Goal: Task Accomplishment & Management: Use online tool/utility

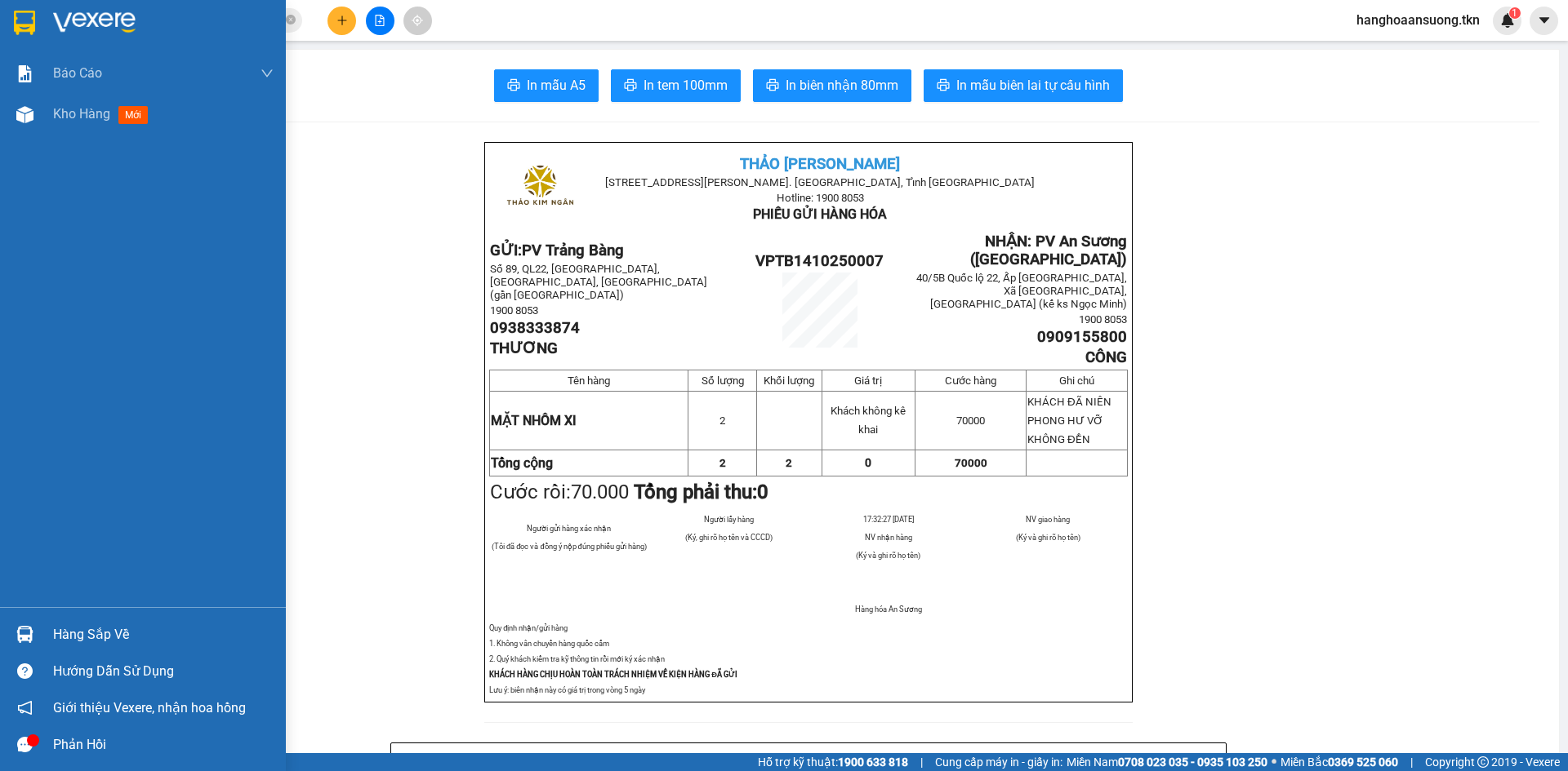
click at [25, 632] on img at bounding box center [24, 634] width 17 height 17
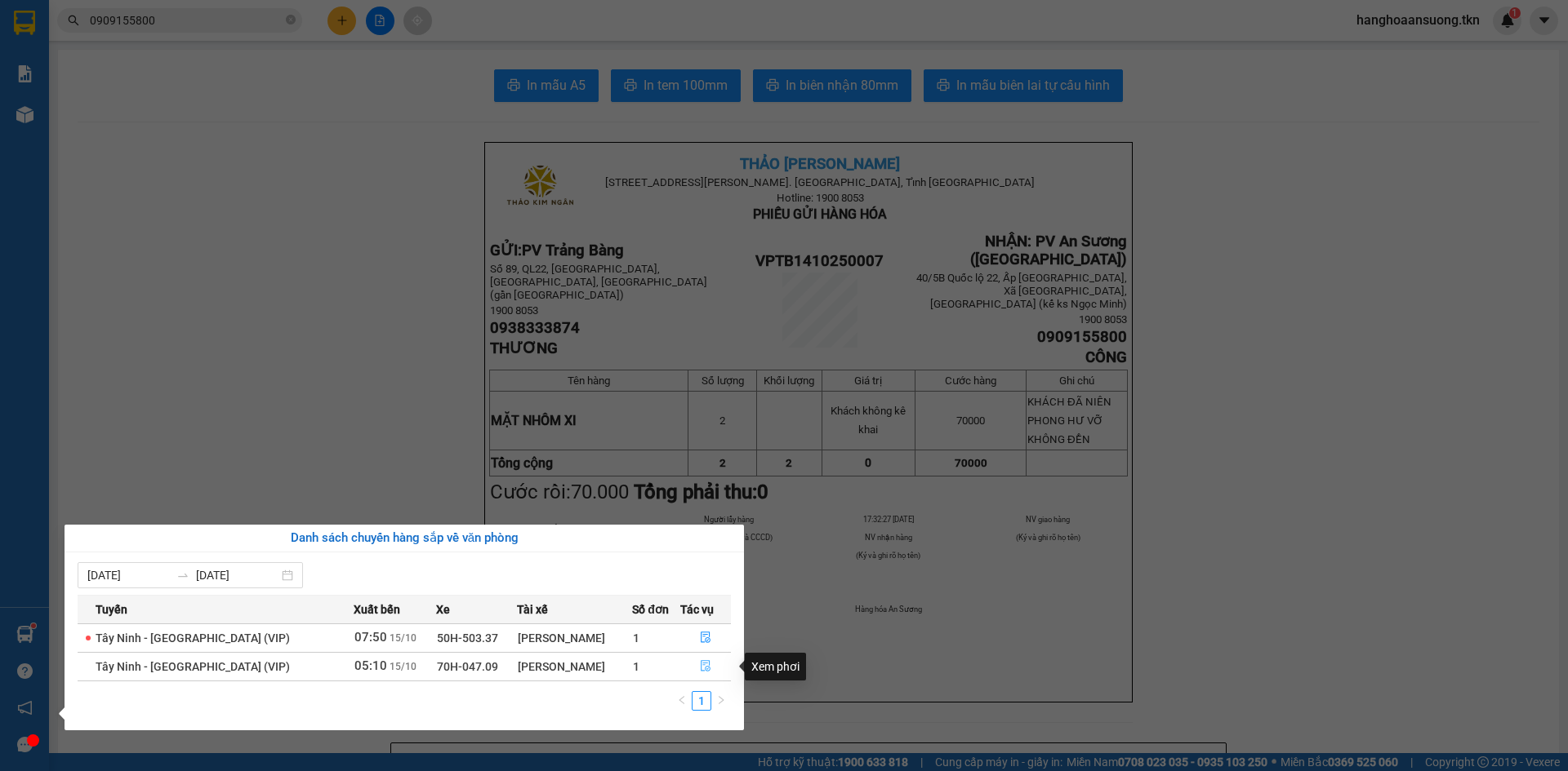
click at [700, 665] on icon "file-done" at bounding box center [705, 667] width 10 height 12
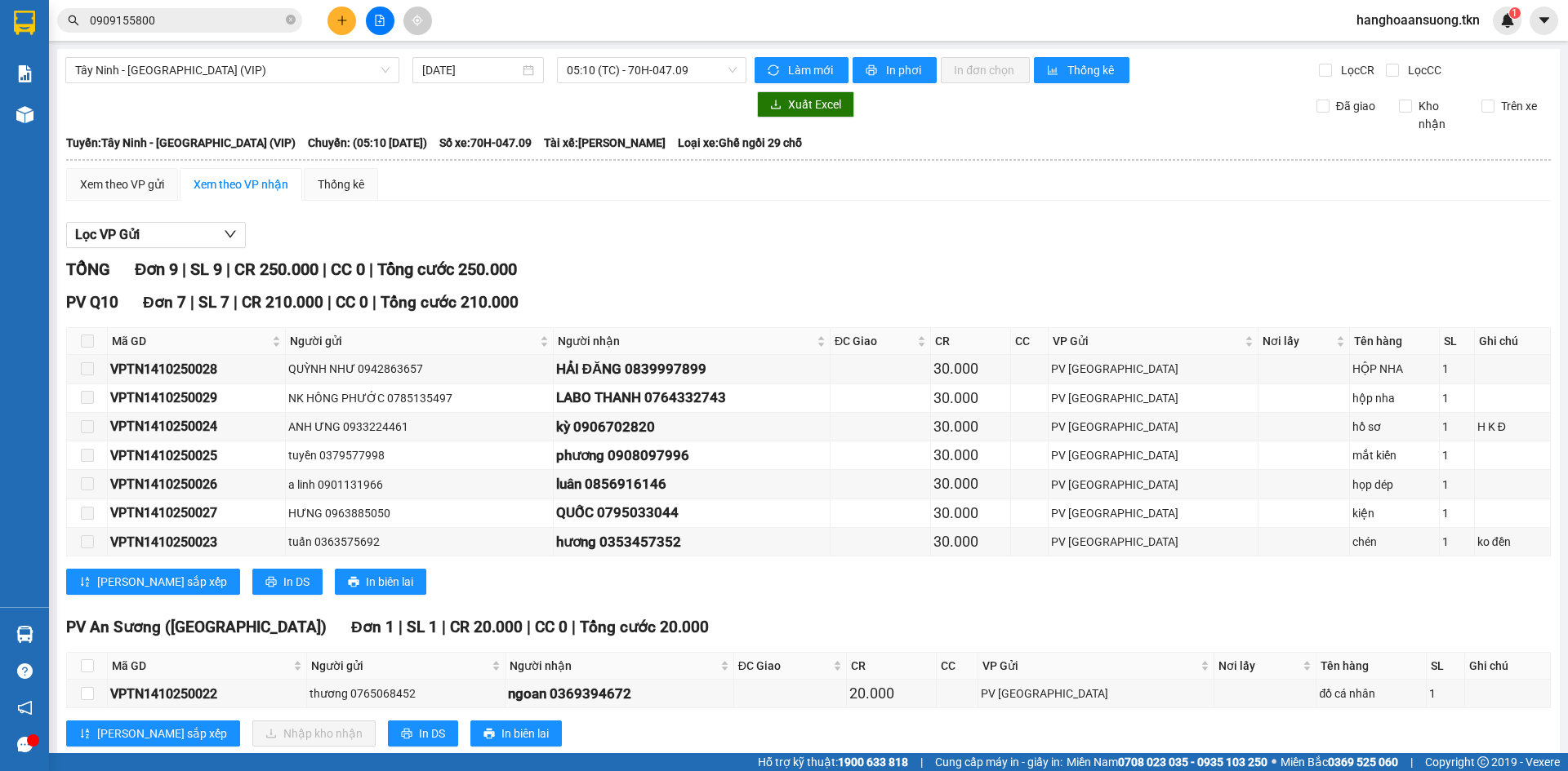
scroll to position [191, 0]
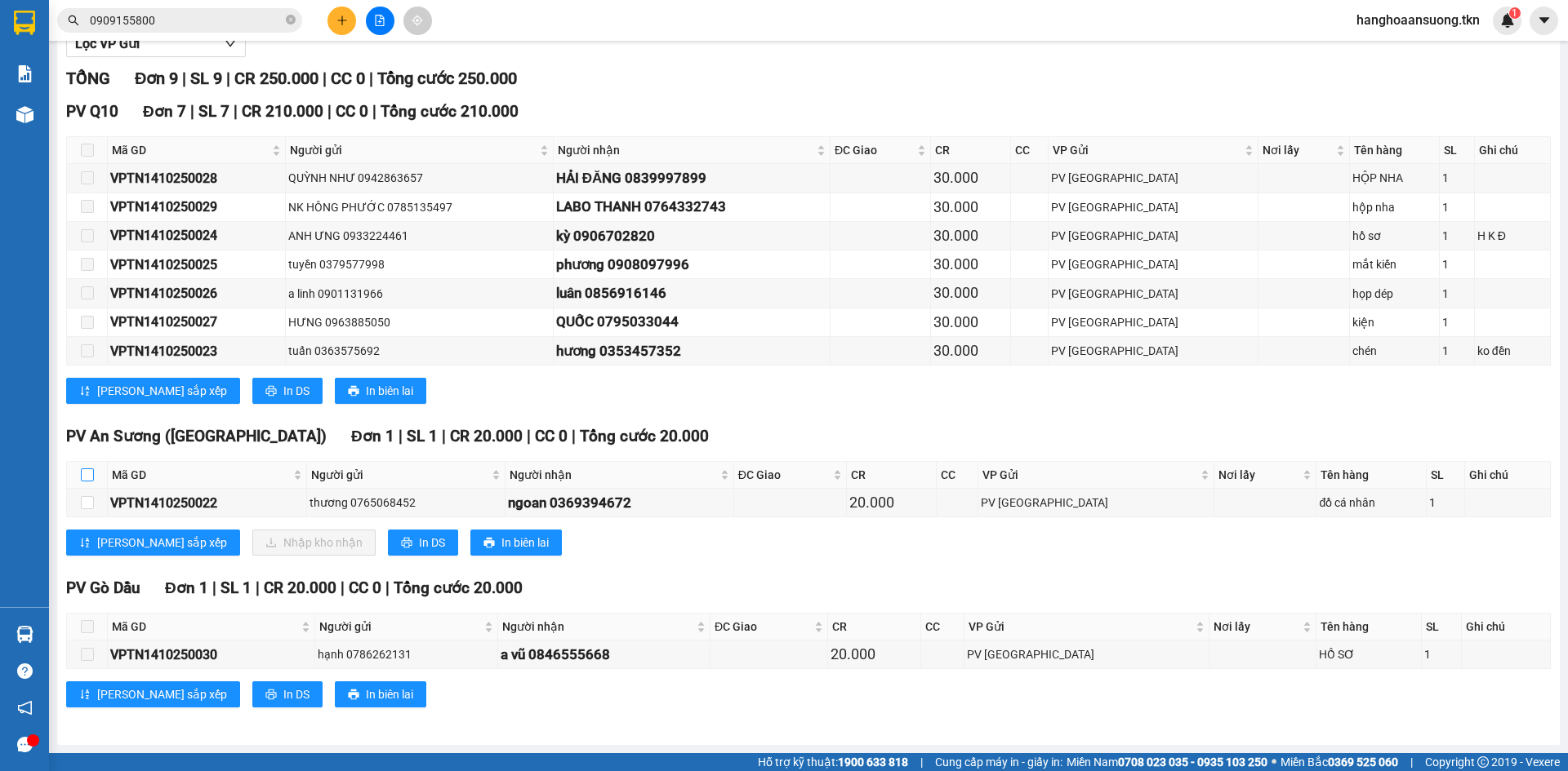
click at [82, 473] on input "checkbox" at bounding box center [88, 475] width 13 height 13
checkbox input "true"
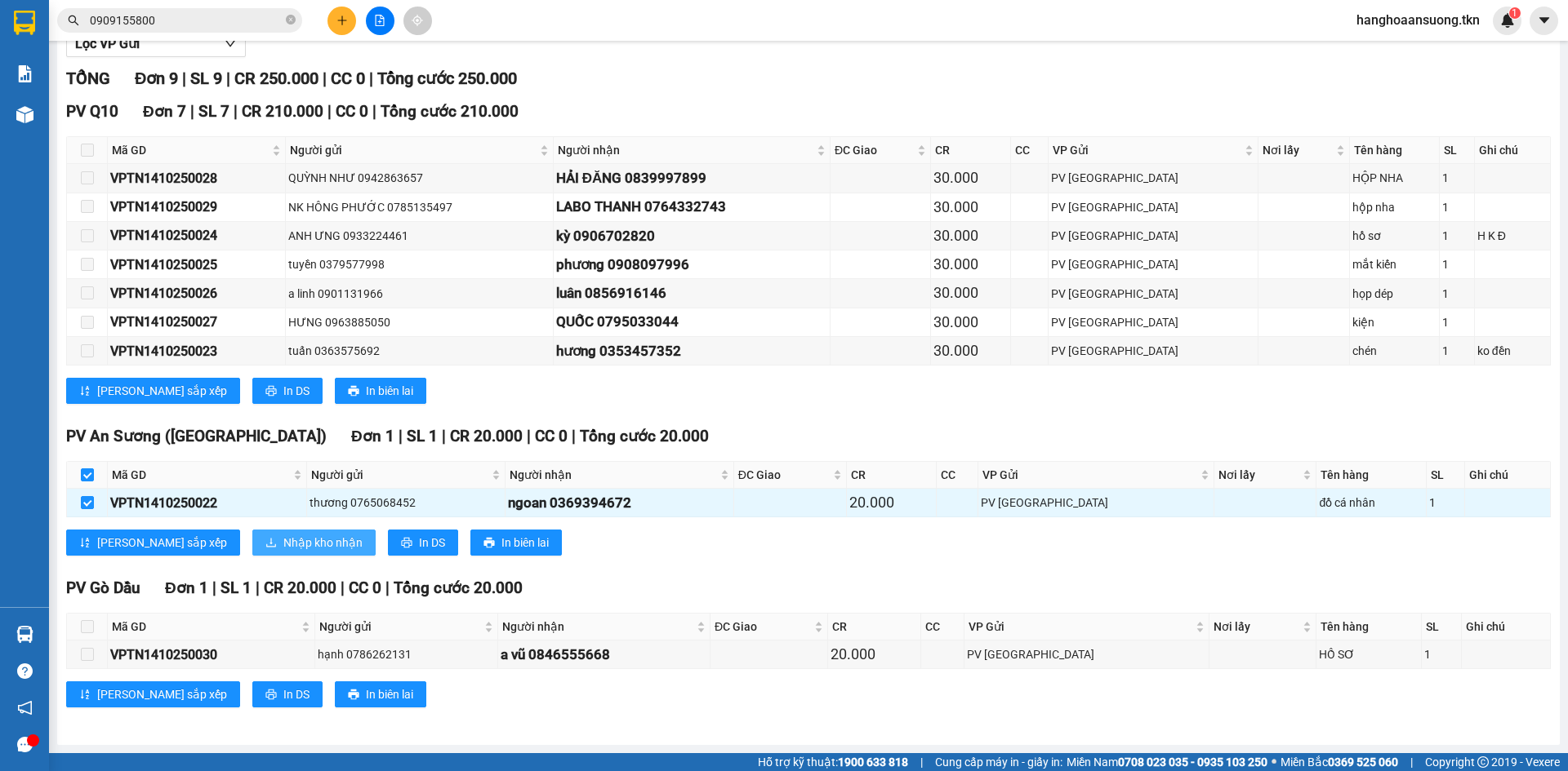
click at [283, 547] on span "Nhập kho nhận" at bounding box center [322, 543] width 79 height 18
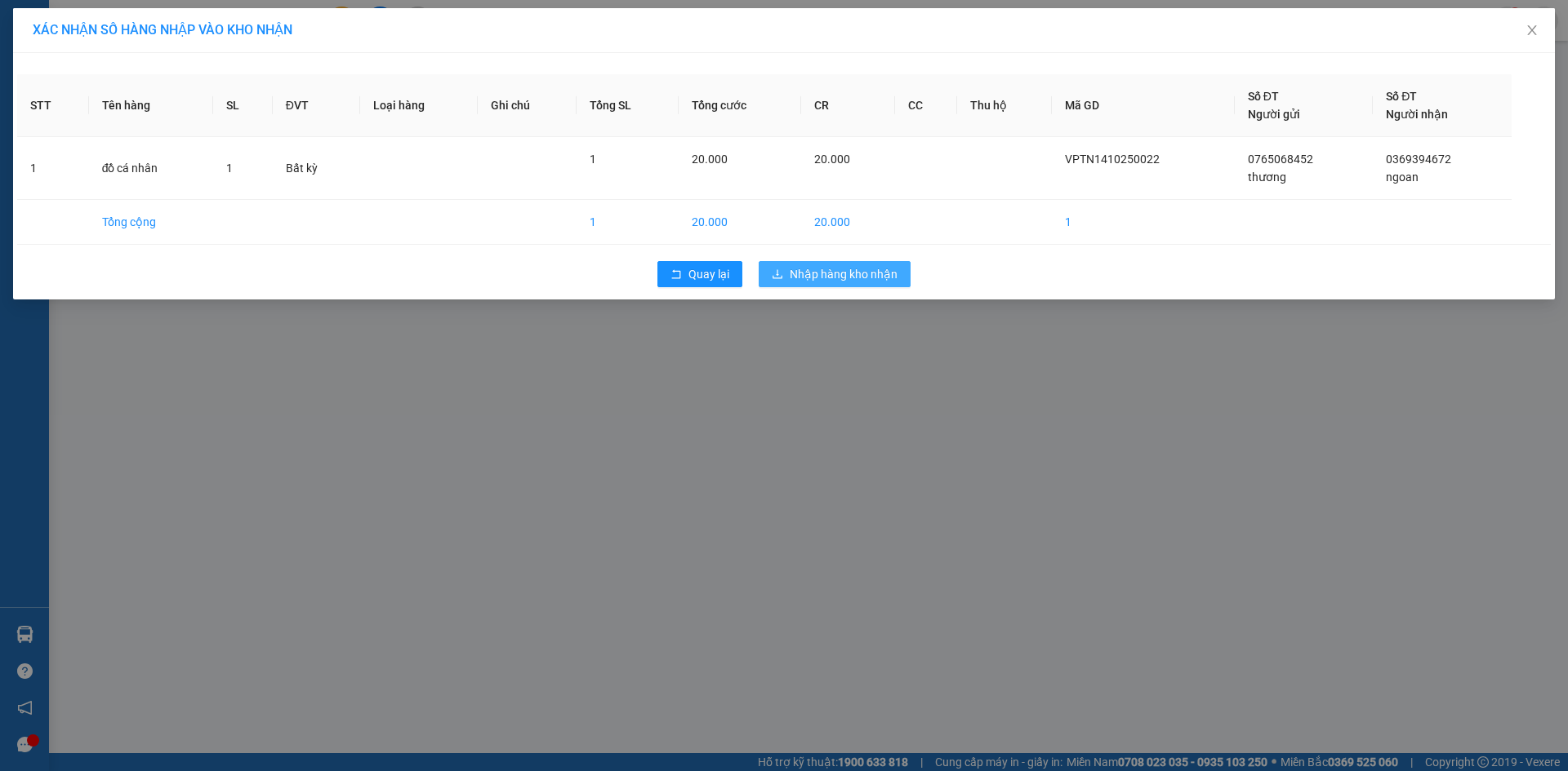
click at [797, 286] on button "Nhập hàng kho nhận" at bounding box center [834, 274] width 152 height 26
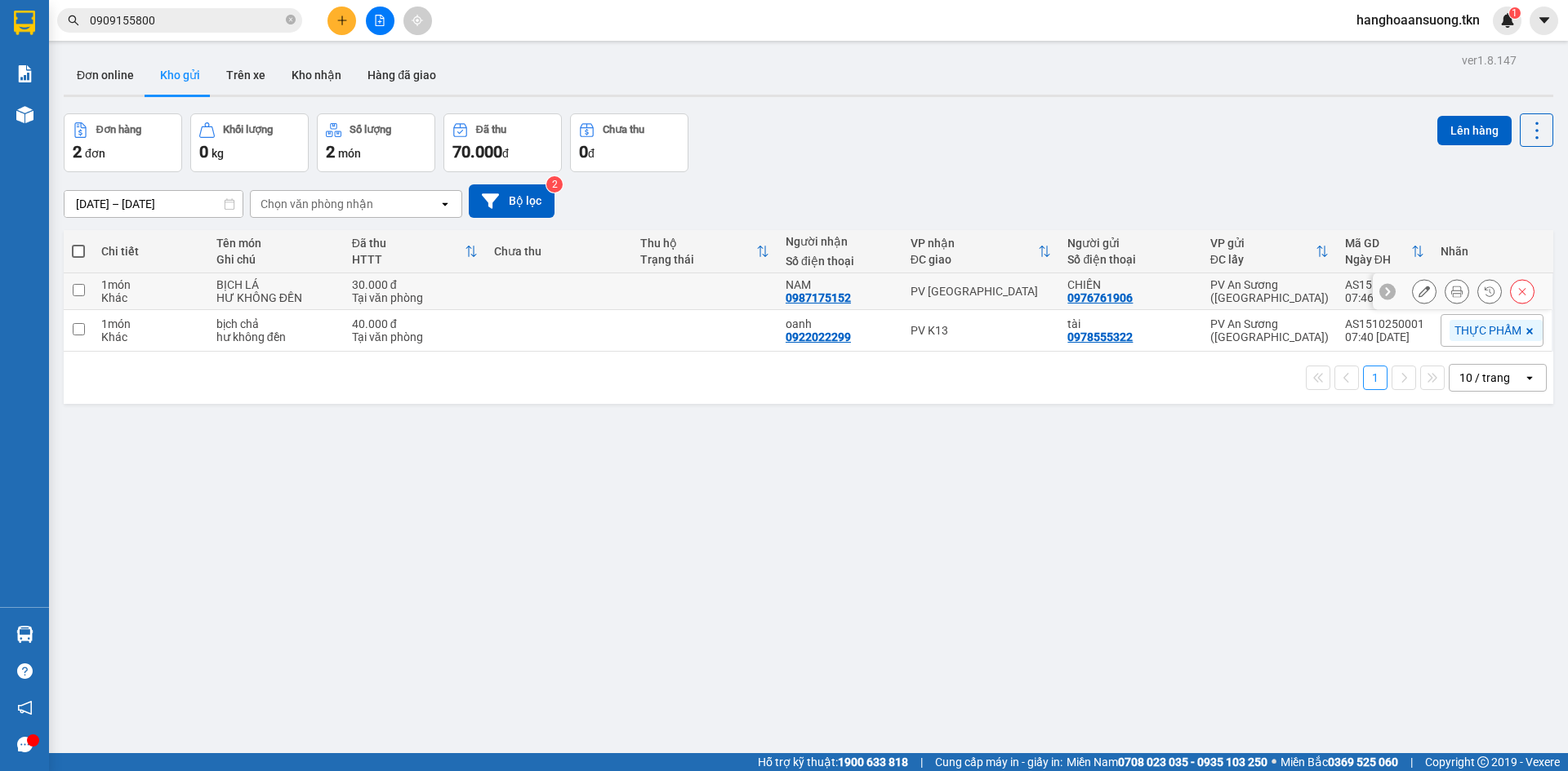
click at [81, 289] on input "checkbox" at bounding box center [79, 290] width 13 height 12
checkbox input "true"
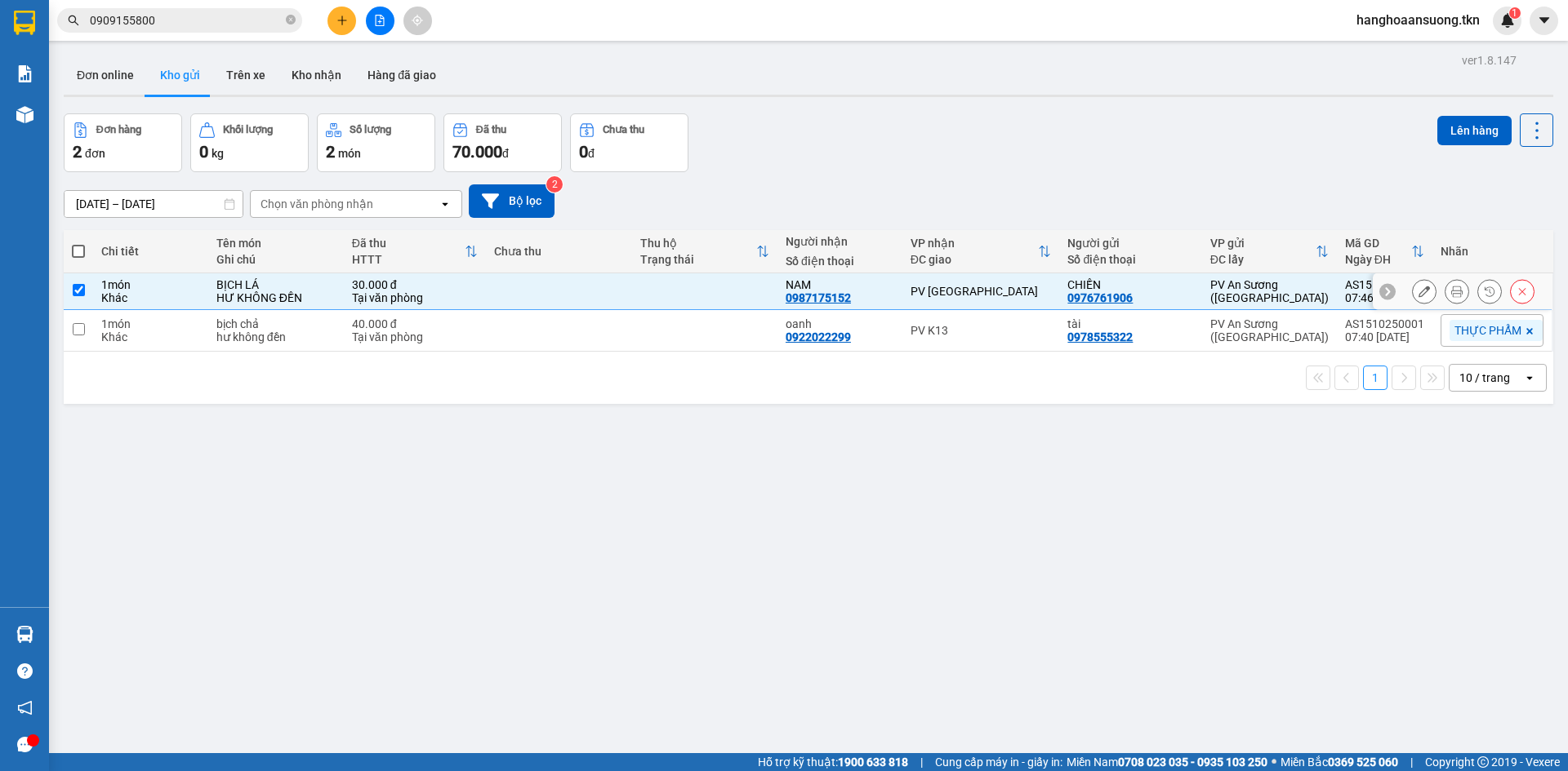
click at [77, 329] on input "checkbox" at bounding box center [79, 329] width 13 height 12
checkbox input "true"
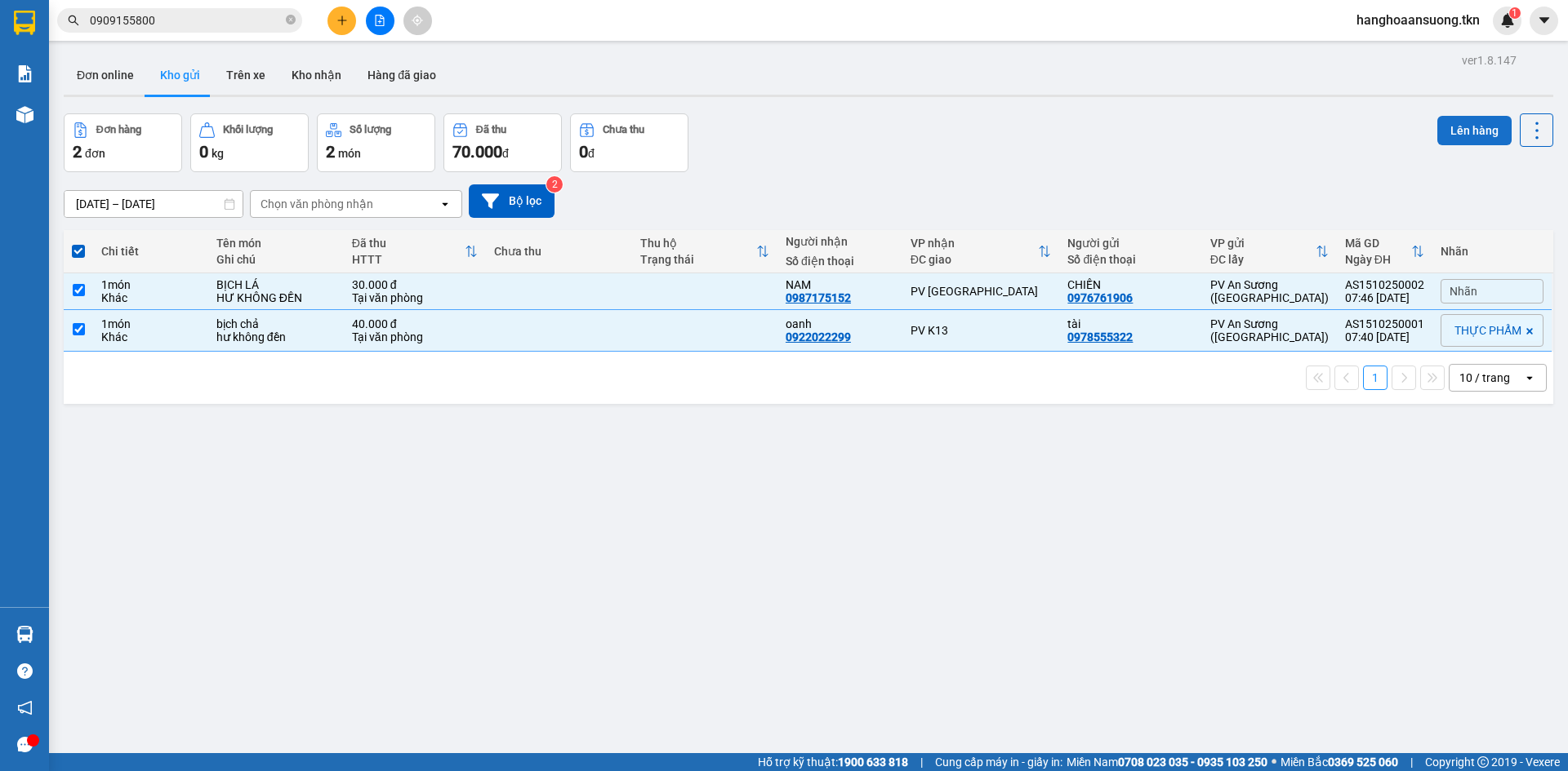
click at [1447, 127] on button "Lên hàng" at bounding box center [1473, 130] width 74 height 29
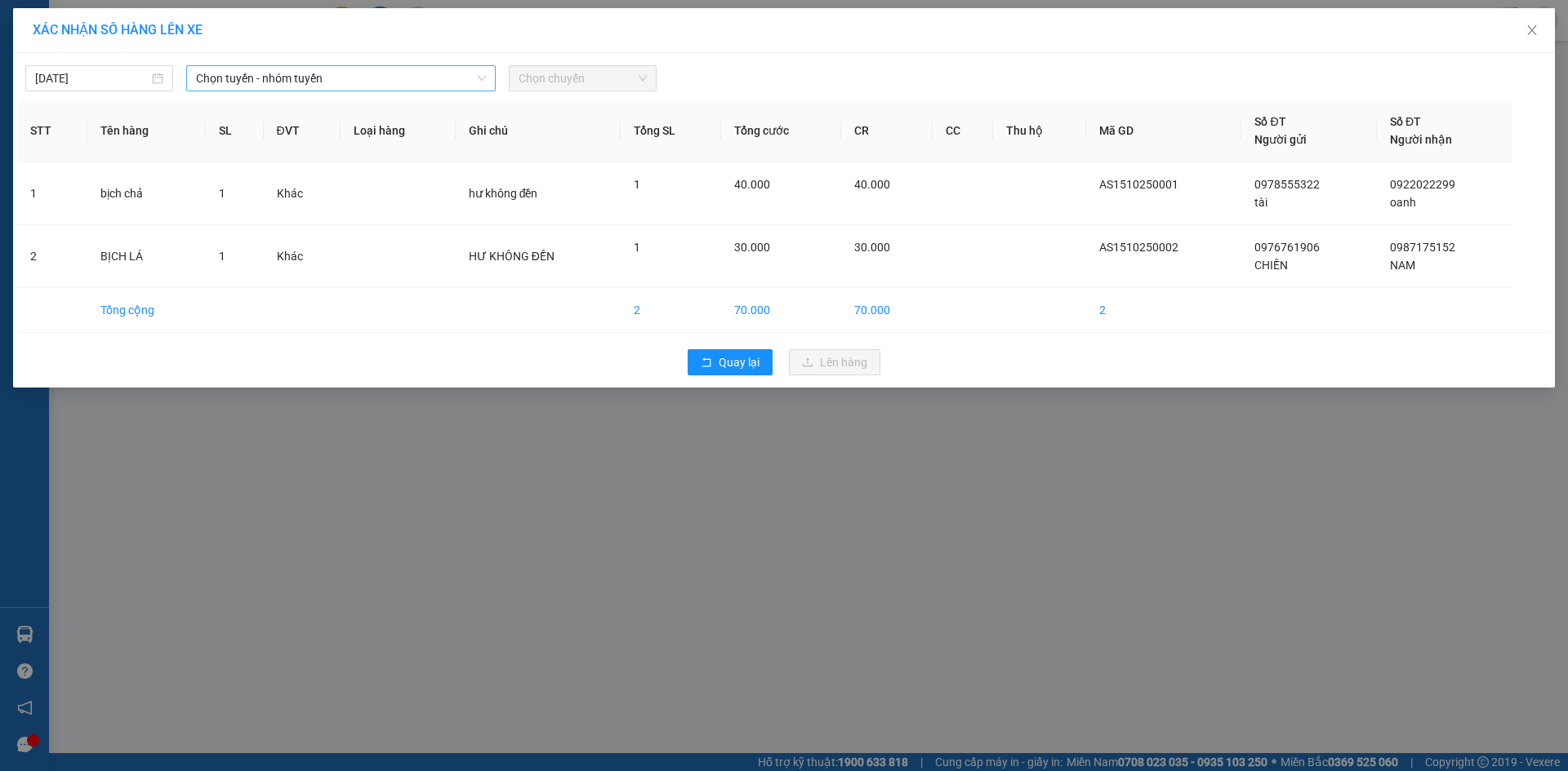
click at [321, 70] on span "Chọn tuyến - nhóm tuyến" at bounding box center [340, 78] width 290 height 24
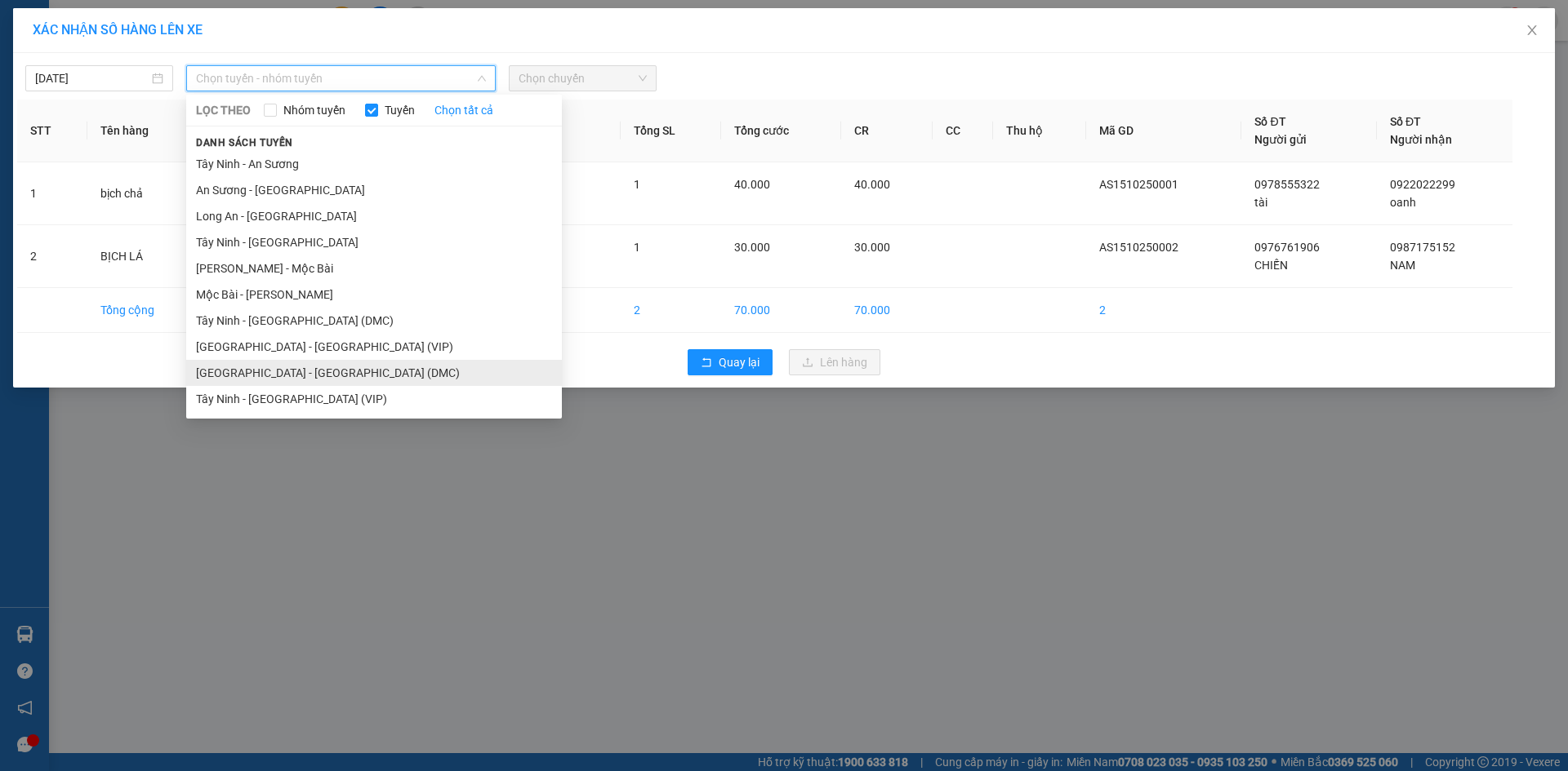
click at [367, 373] on li "[GEOGRAPHIC_DATA] - [GEOGRAPHIC_DATA] (DMC)" at bounding box center [373, 372] width 376 height 26
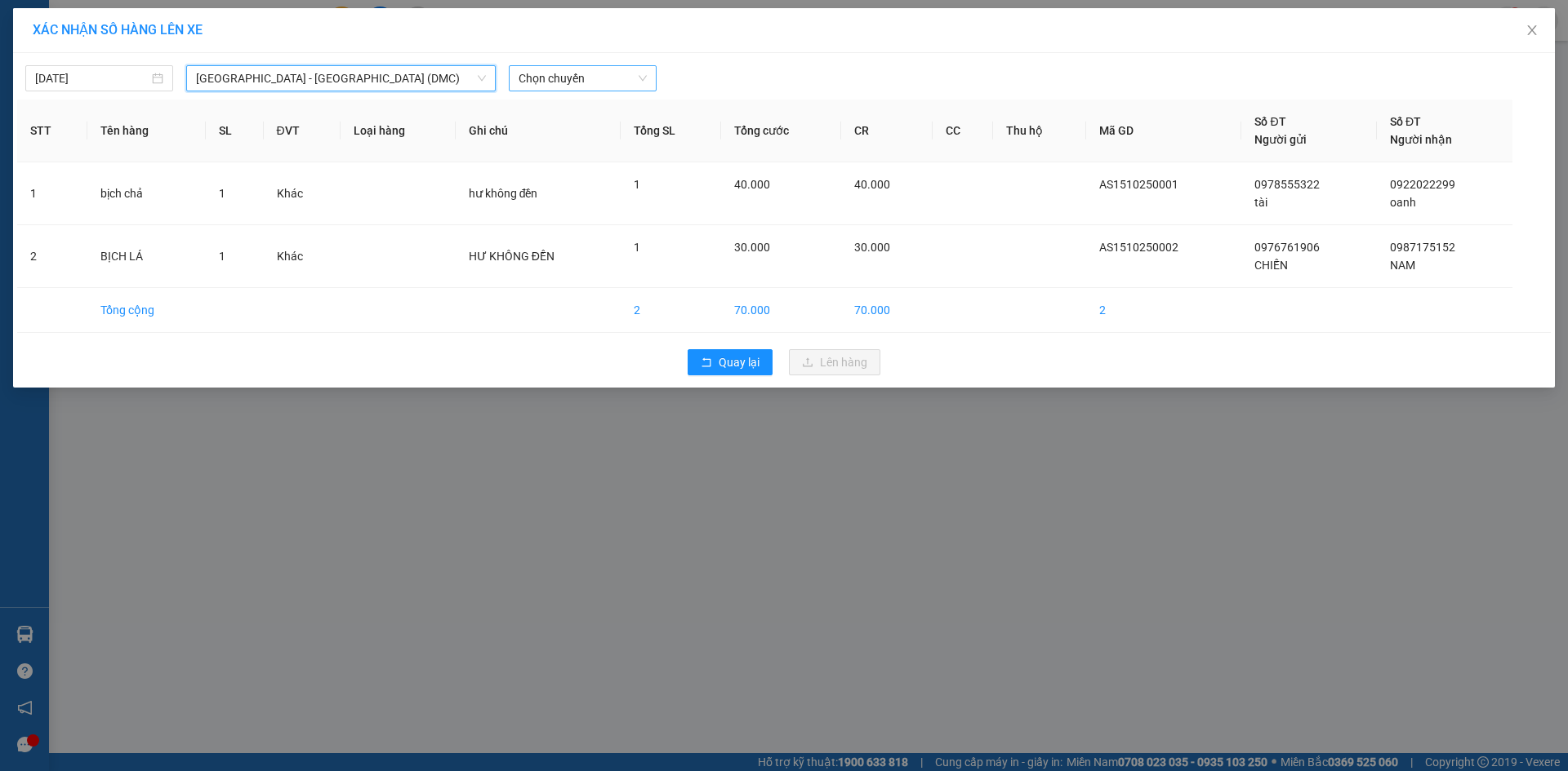
click at [568, 71] on span "Chọn chuyến" at bounding box center [583, 78] width 129 height 24
type input "586"
click at [581, 109] on div "07:20 - 50H-505.86" at bounding box center [582, 111] width 128 height 18
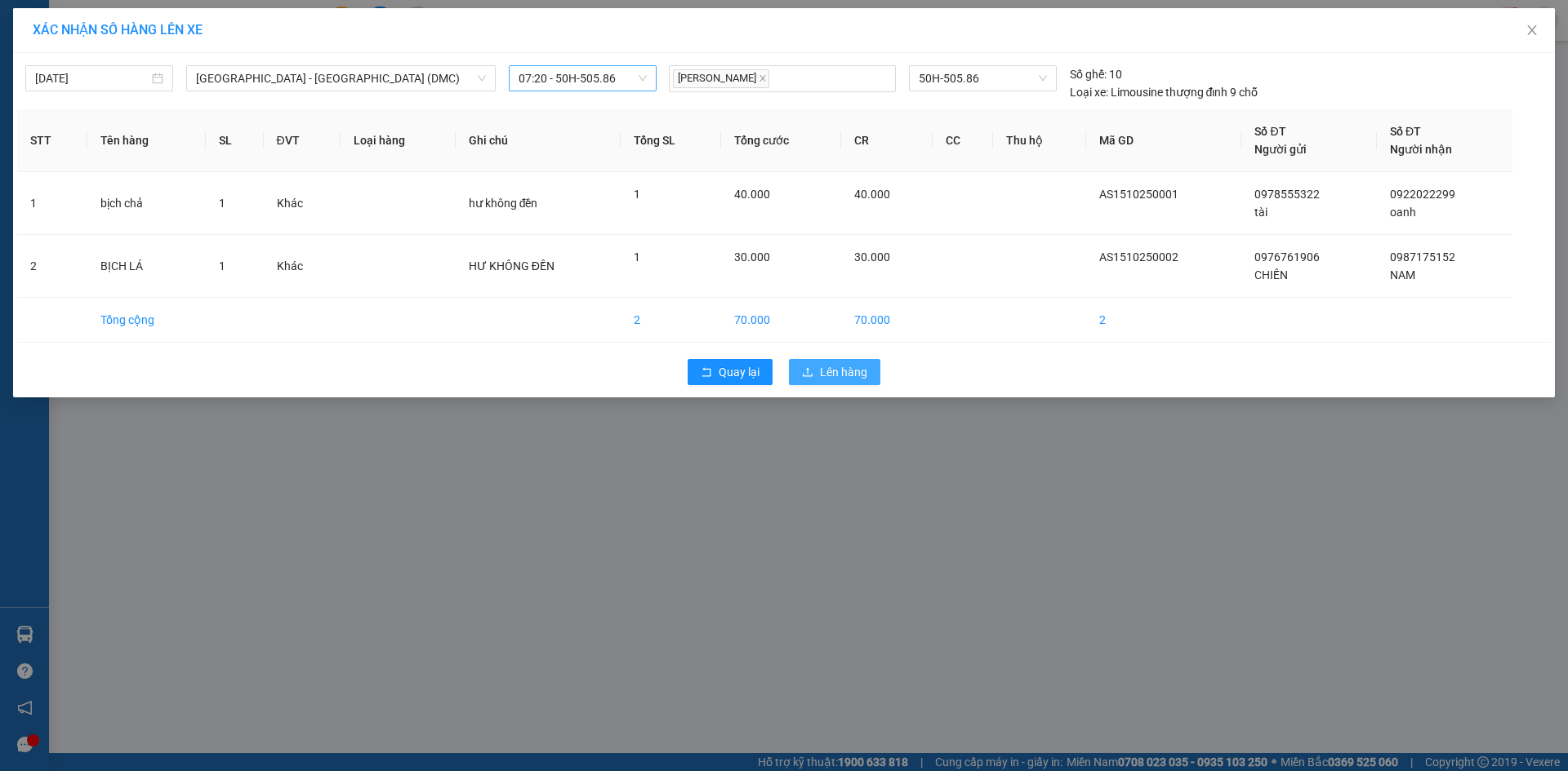
click at [829, 367] on span "Lên hàng" at bounding box center [843, 372] width 47 height 18
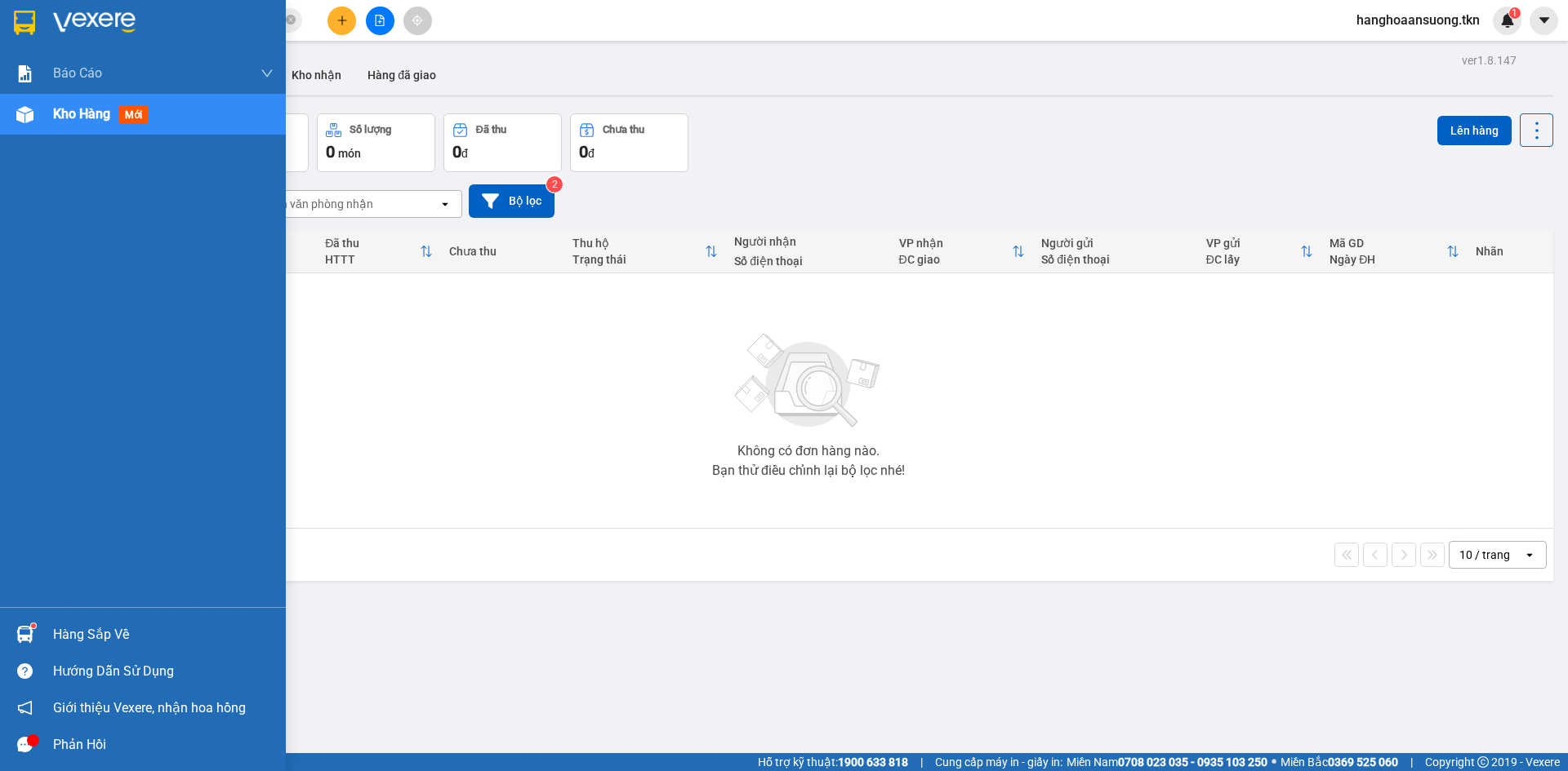
click at [25, 634] on img at bounding box center [24, 634] width 17 height 17
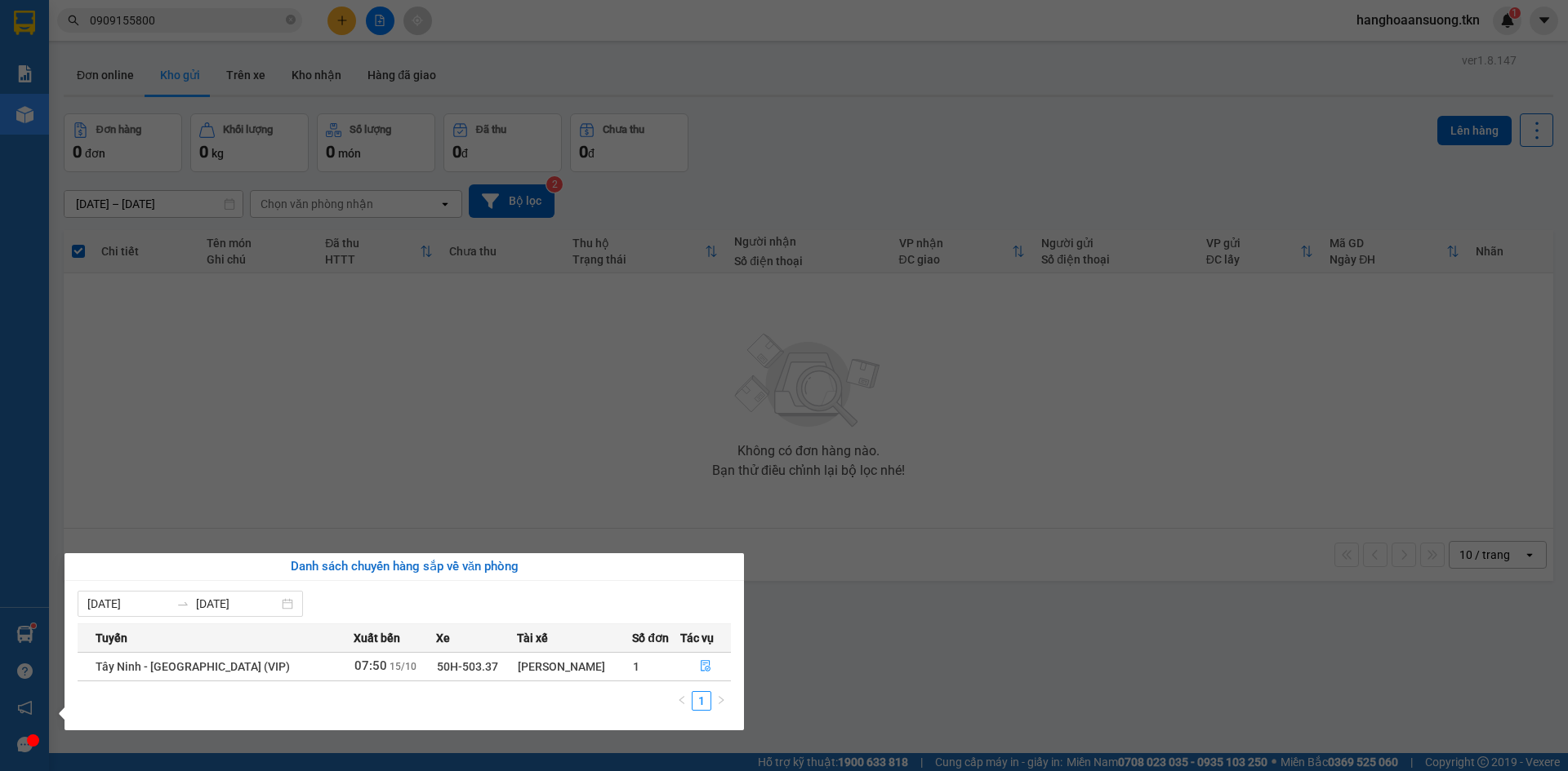
click at [237, 504] on section "Kết quả tìm kiếm ( 55 ) Bộ lọc Mã ĐH Trạng thái Món hàng Thu hộ Tổng cước Chưa …" at bounding box center [784, 386] width 1568 height 771
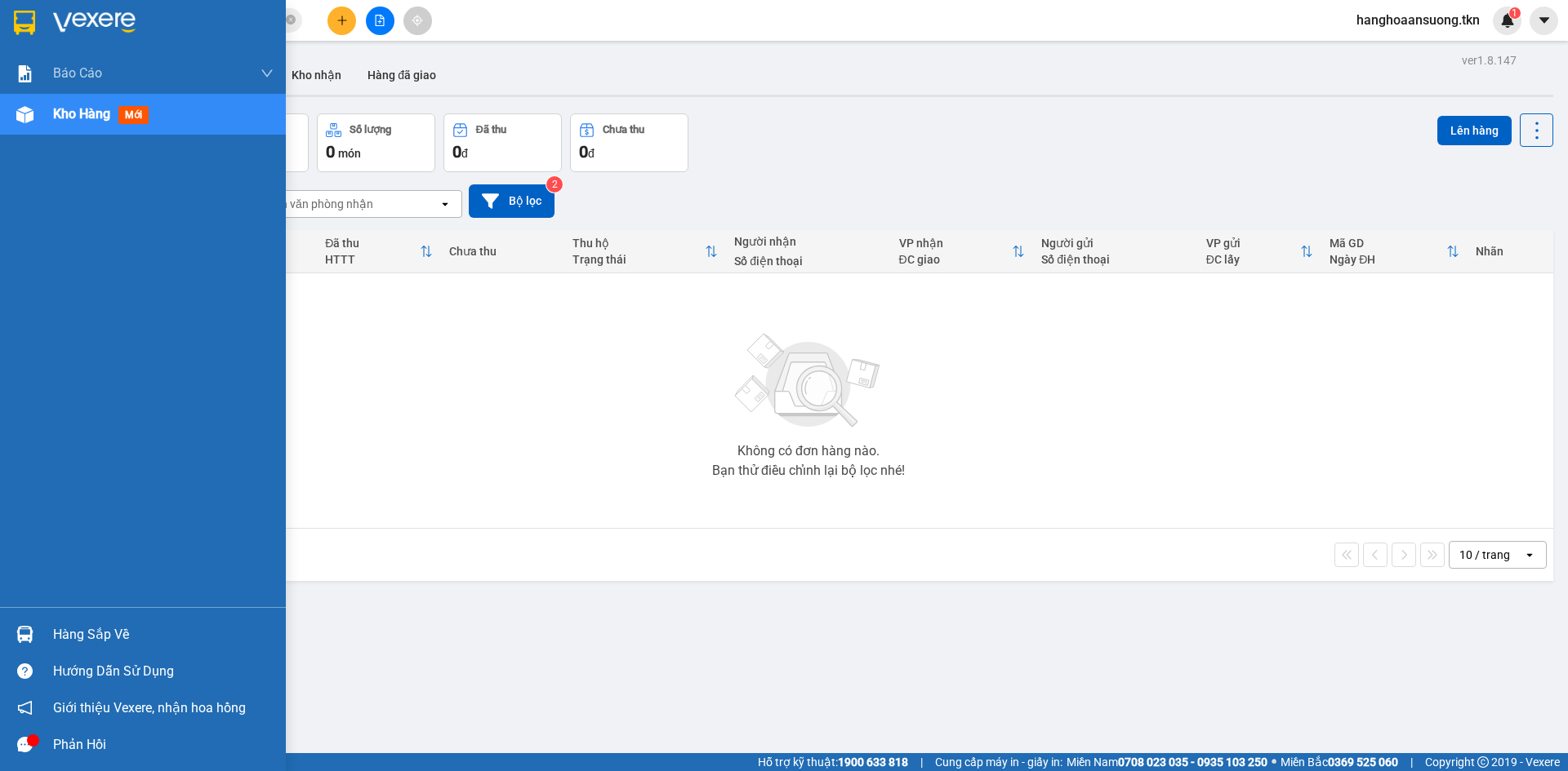
click at [21, 639] on img at bounding box center [24, 634] width 17 height 17
click at [21, 639] on div "Báo cáo Mẫu 1: Báo cáo dòng tiền theo nhân viên Mẫu 2: Thống kê đơn hàng theo n…" at bounding box center [143, 386] width 286 height 771
click at [26, 625] on div at bounding box center [25, 634] width 29 height 29
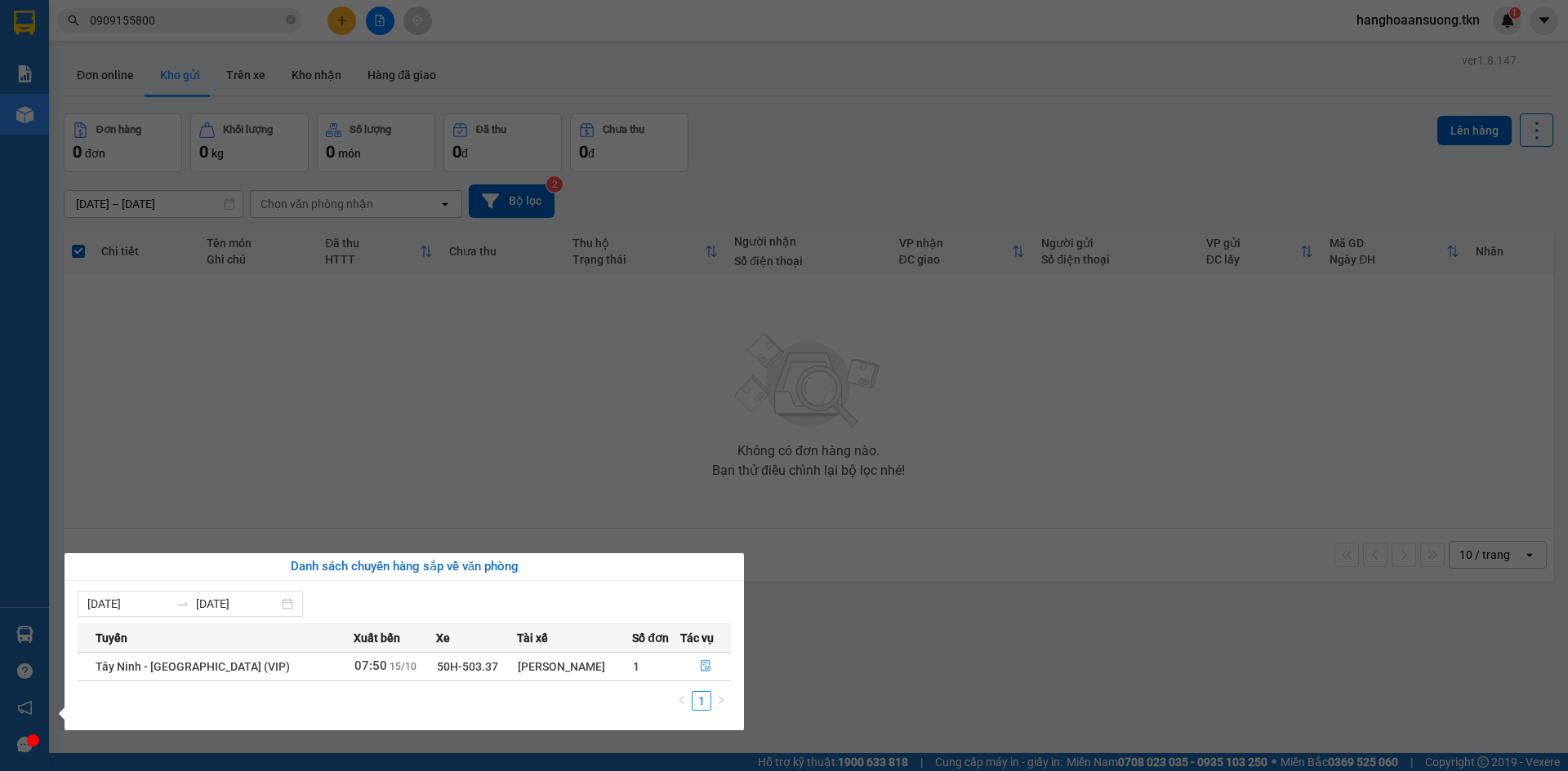
click at [391, 485] on section "Kết quả tìm kiếm ( 55 ) Bộ lọc Mã ĐH Trạng thái Món hàng Thu hộ Tổng cước Chưa …" at bounding box center [784, 386] width 1568 height 771
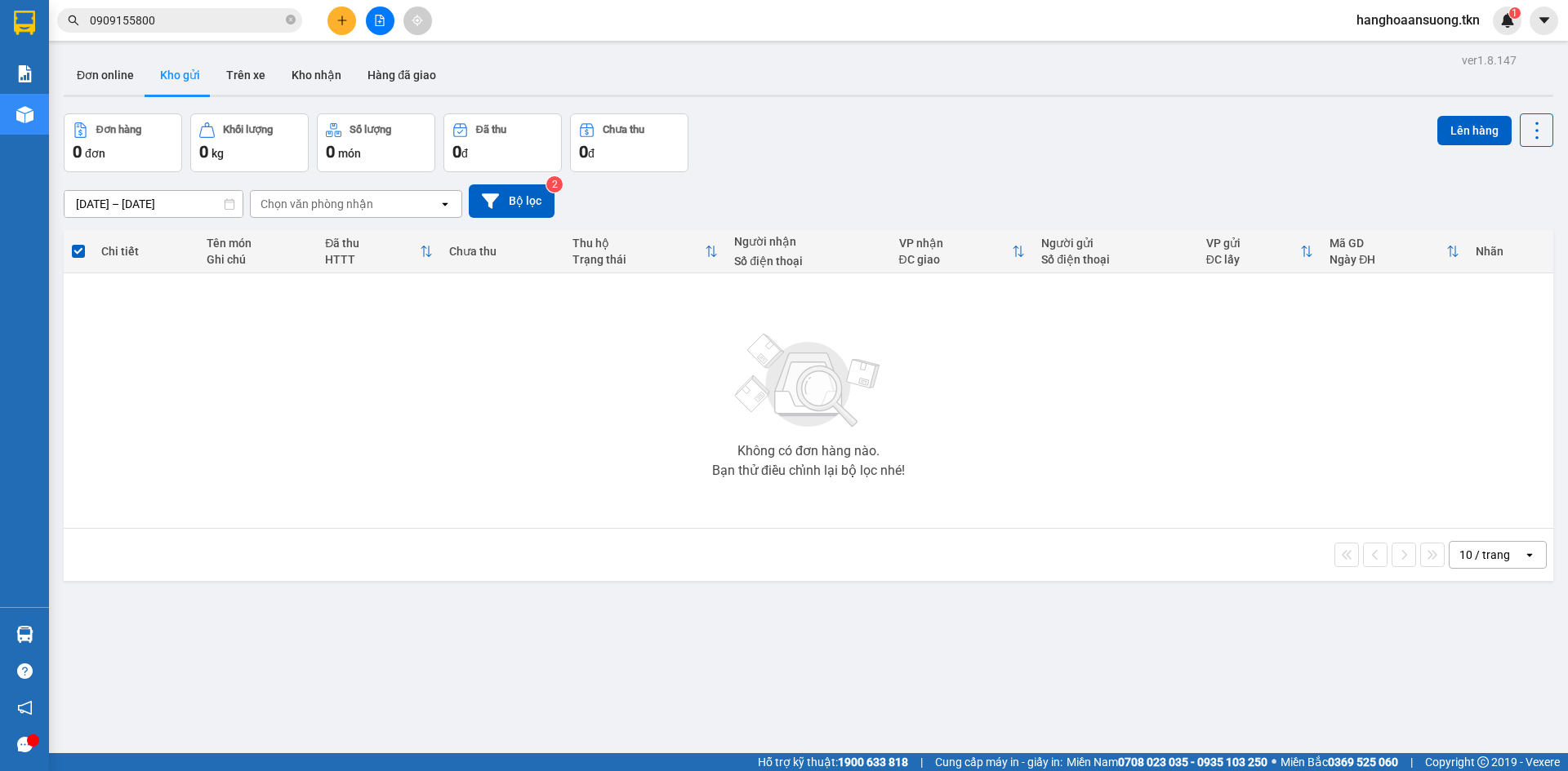
click at [427, 524] on td "Không có đơn hàng nào. Bạn thử điều chỉnh lại bộ lọc nhé!" at bounding box center [808, 401] width 1489 height 255
click at [78, 256] on span at bounding box center [78, 251] width 13 height 13
click at [79, 243] on input "checkbox" at bounding box center [79, 243] width 0 height 0
click at [146, 340] on div "Không có đơn hàng nào. Bạn thử điều chỉnh lại bộ lọc nhé!" at bounding box center [807, 401] width 1472 height 245
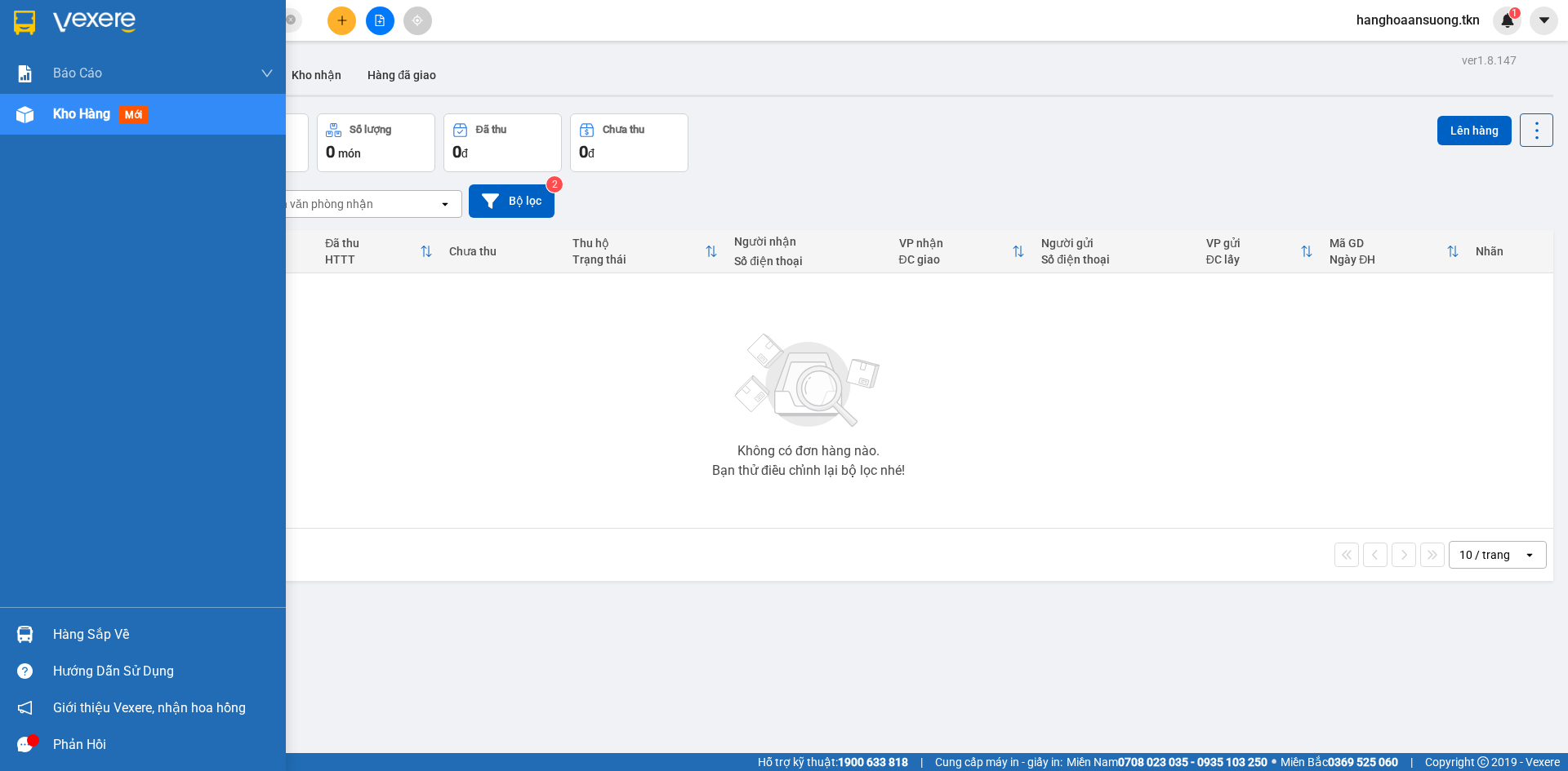
click at [29, 112] on img at bounding box center [24, 114] width 17 height 17
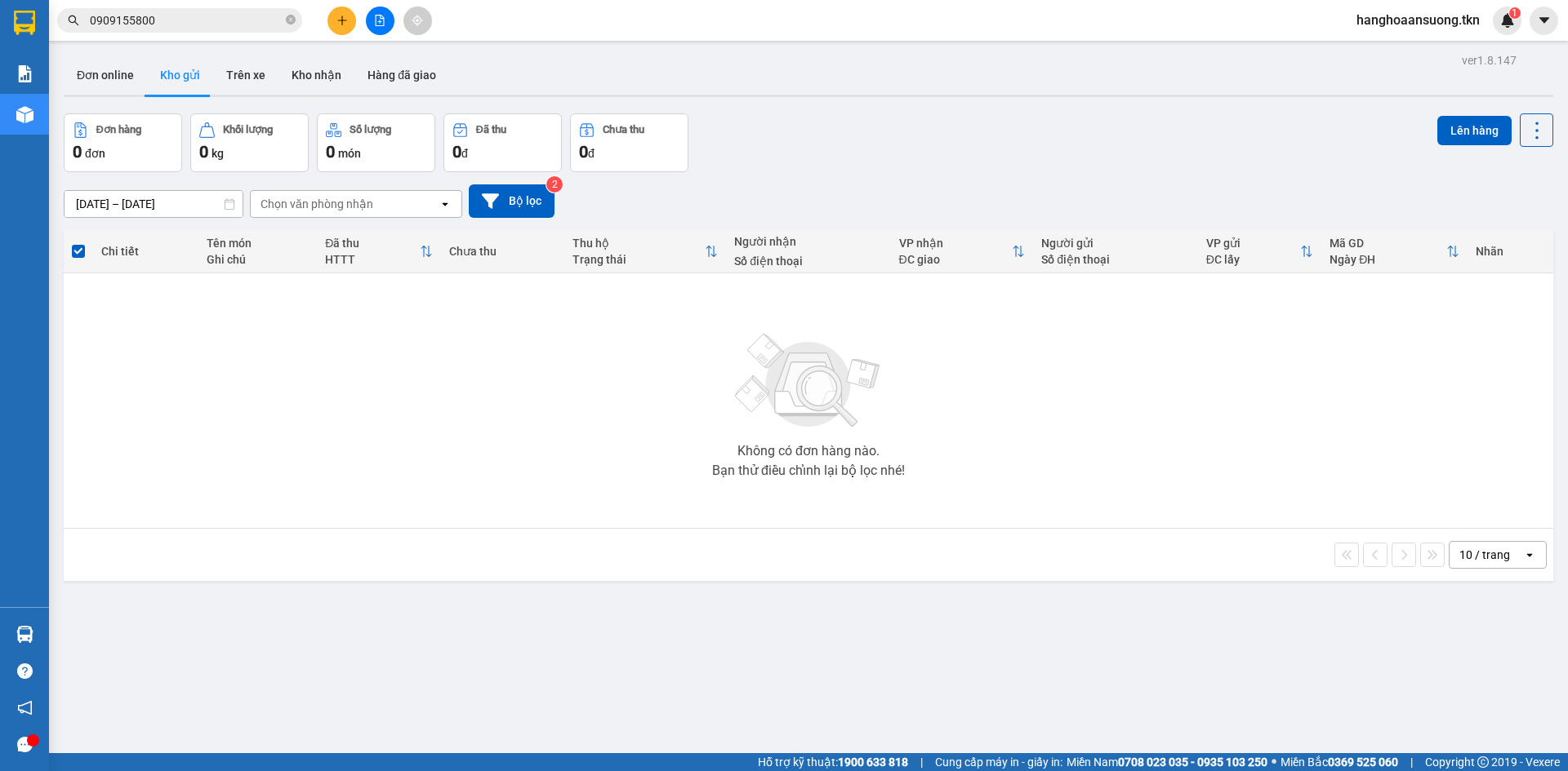
click at [304, 460] on div "Không có đơn hàng nào. Bạn thử điều chỉnh lại bộ lọc nhé!" at bounding box center [807, 401] width 1472 height 245
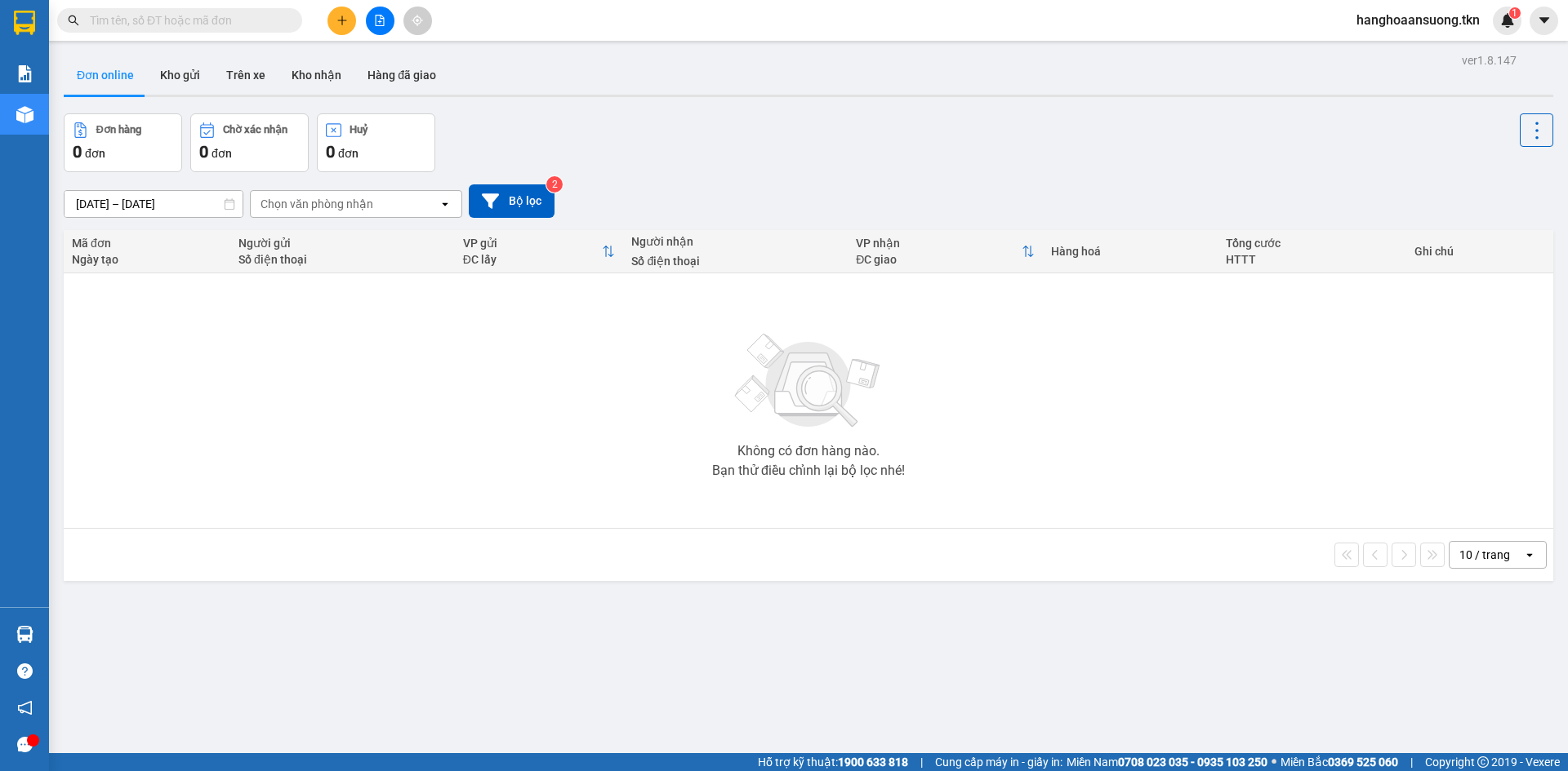
click at [278, 392] on div "Không có đơn hàng nào. Bạn thử điều chỉnh lại bộ lọc nhé!" at bounding box center [807, 401] width 1472 height 245
click at [196, 60] on button "Kho gửi" at bounding box center [180, 75] width 66 height 39
type input "[DATE] – [DATE]"
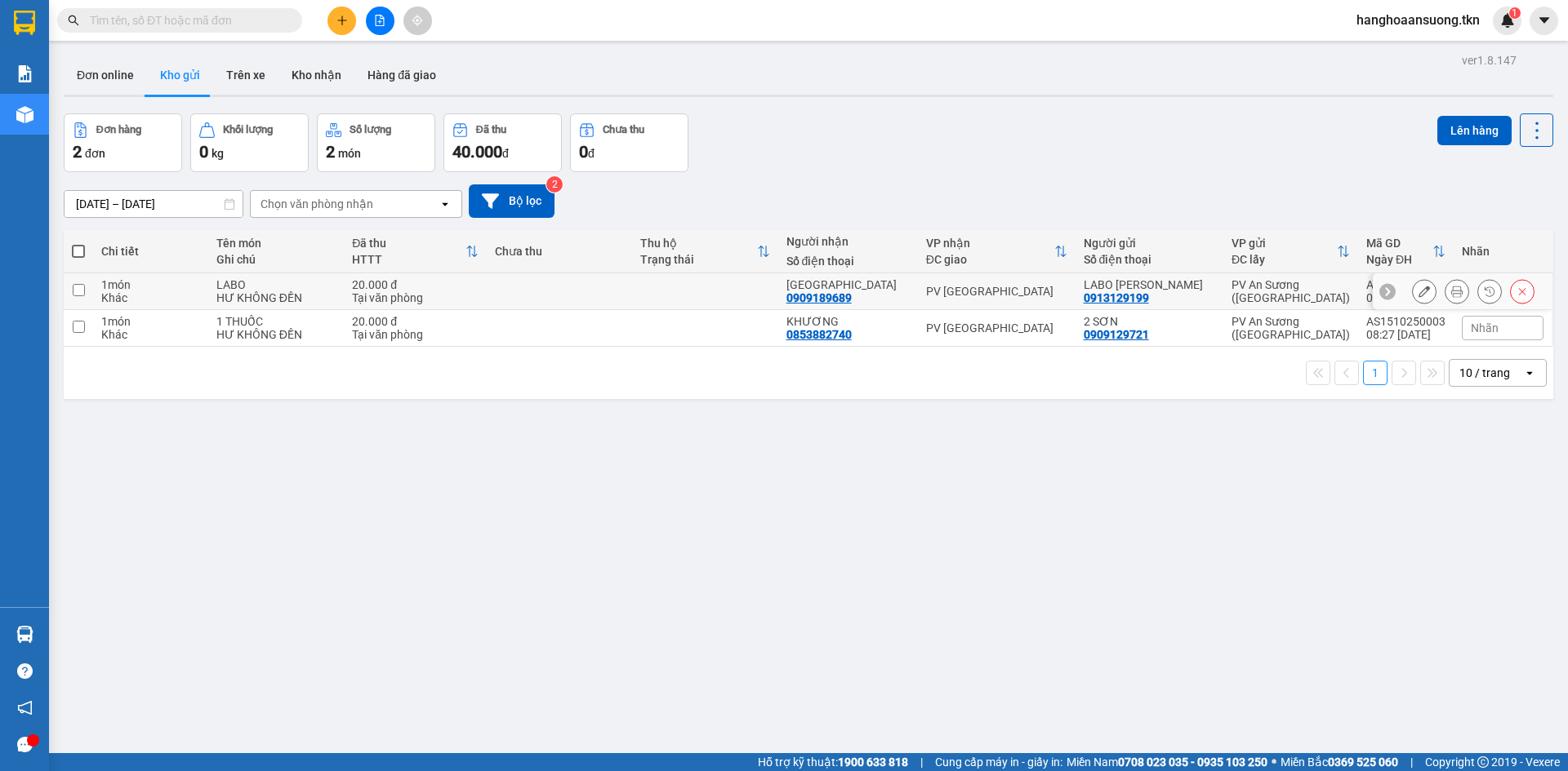
click at [77, 299] on td at bounding box center [78, 291] width 29 height 37
checkbox input "true"
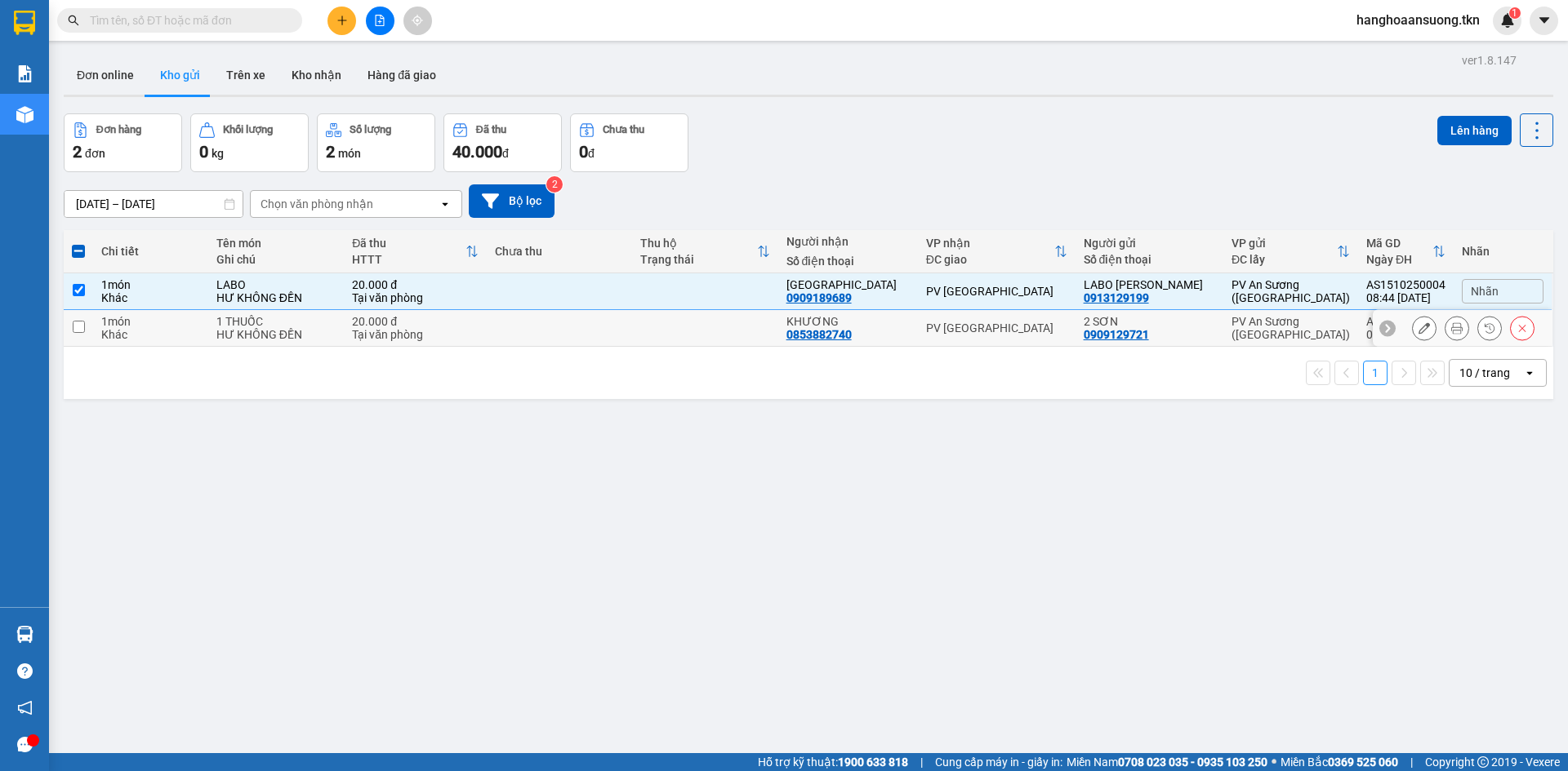
click at [71, 321] on td at bounding box center [78, 327] width 29 height 37
checkbox input "true"
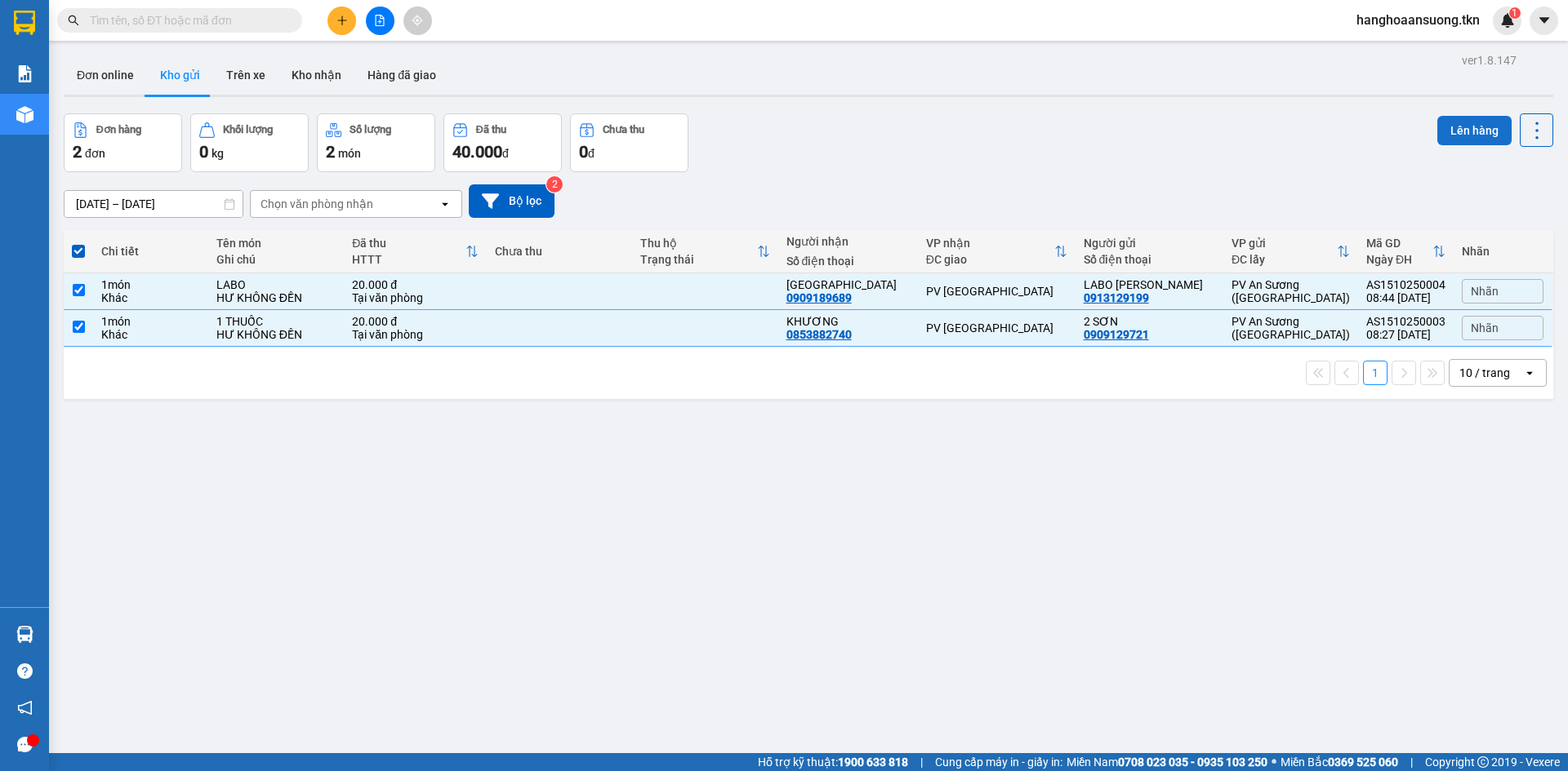
click at [1463, 131] on button "Lên hàng" at bounding box center [1473, 130] width 74 height 29
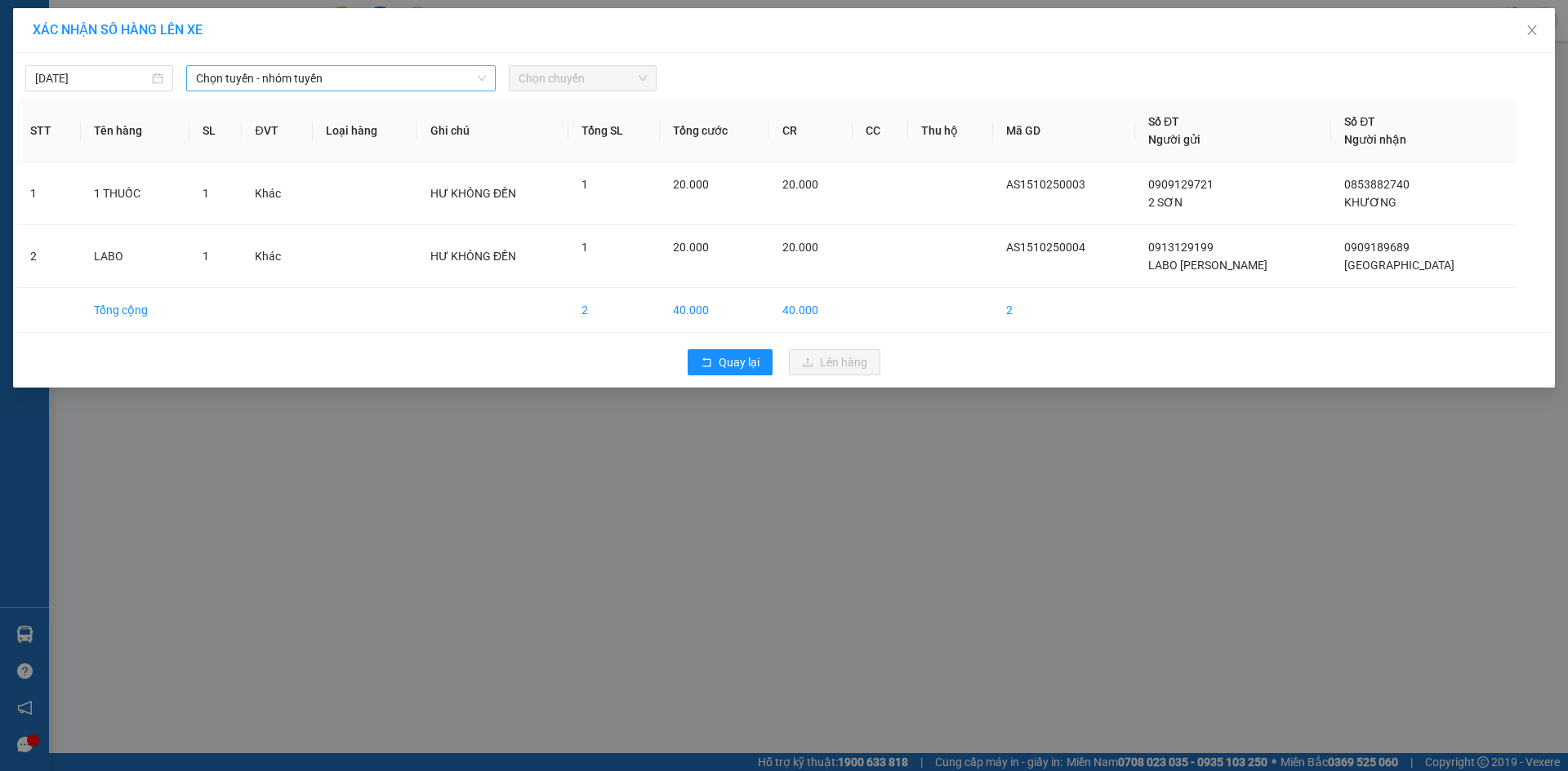
click at [434, 76] on span "Chọn tuyến - nhóm tuyến" at bounding box center [340, 78] width 290 height 24
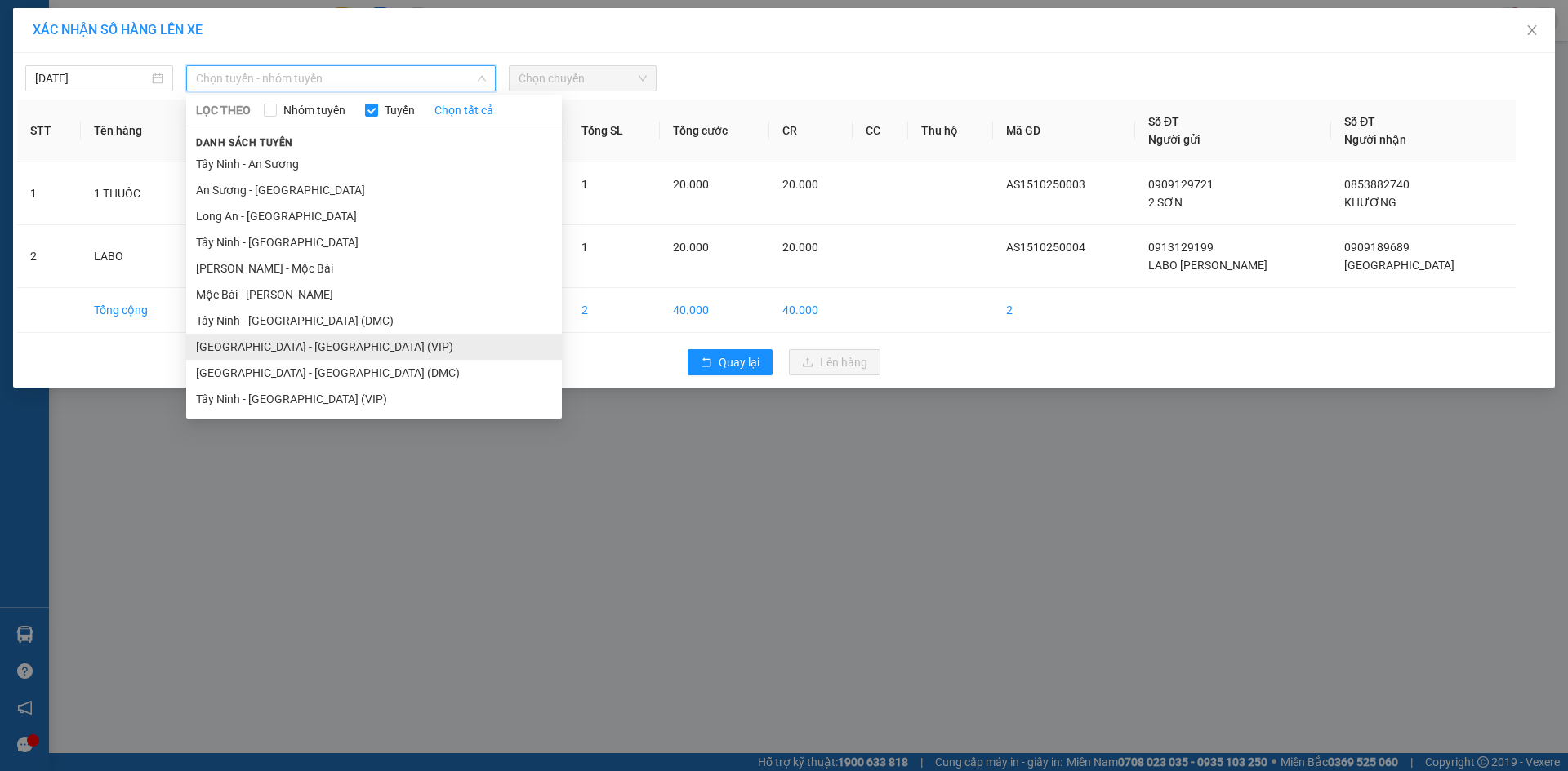
click at [449, 347] on li "[GEOGRAPHIC_DATA] - [GEOGRAPHIC_DATA] (VIP)" at bounding box center [373, 346] width 376 height 26
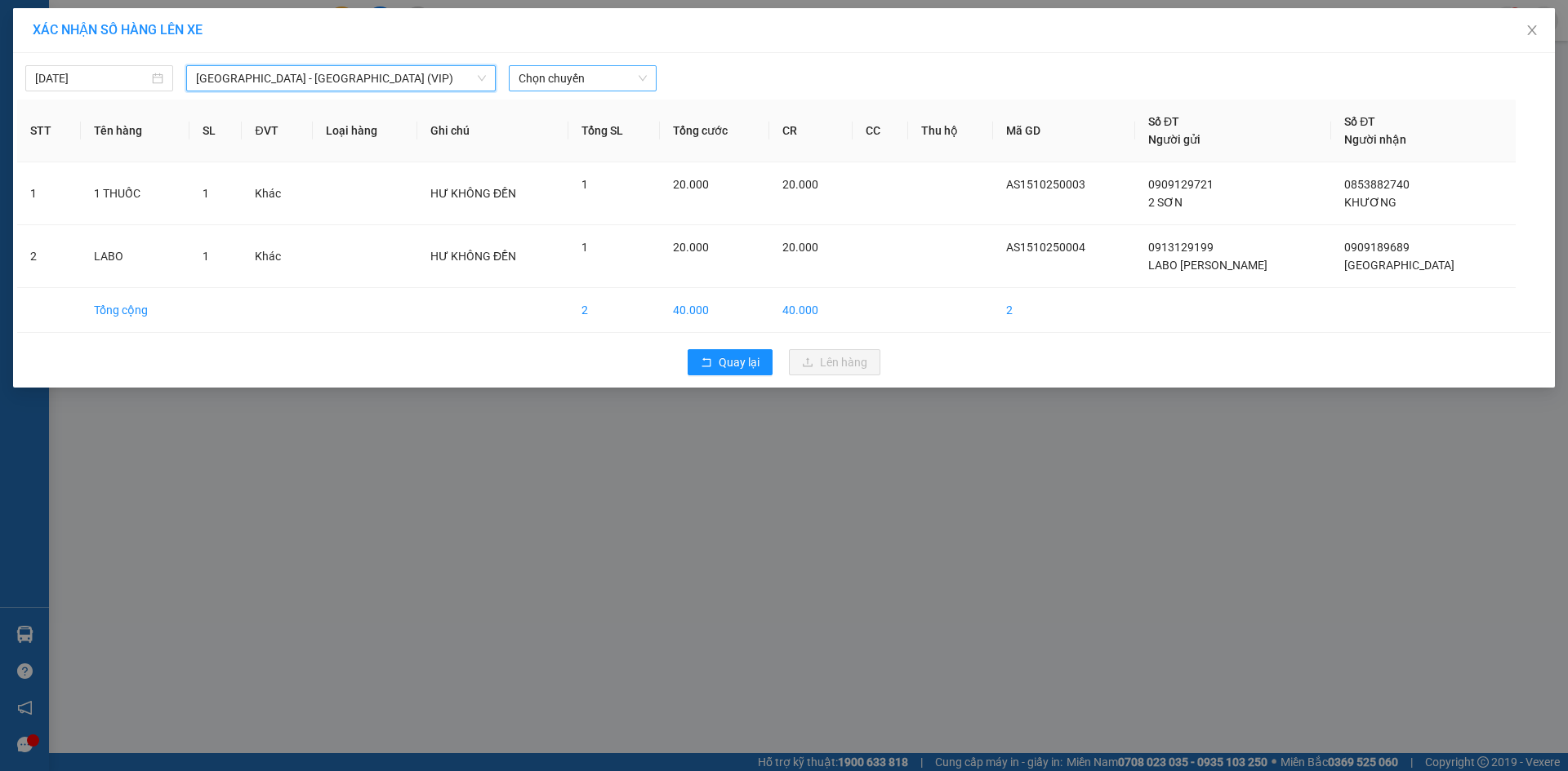
click at [562, 72] on span "Chọn chuyến" at bounding box center [583, 78] width 129 height 24
type input "5862"
click at [600, 118] on div "08:00 - 50H-258.62" at bounding box center [582, 111] width 128 height 18
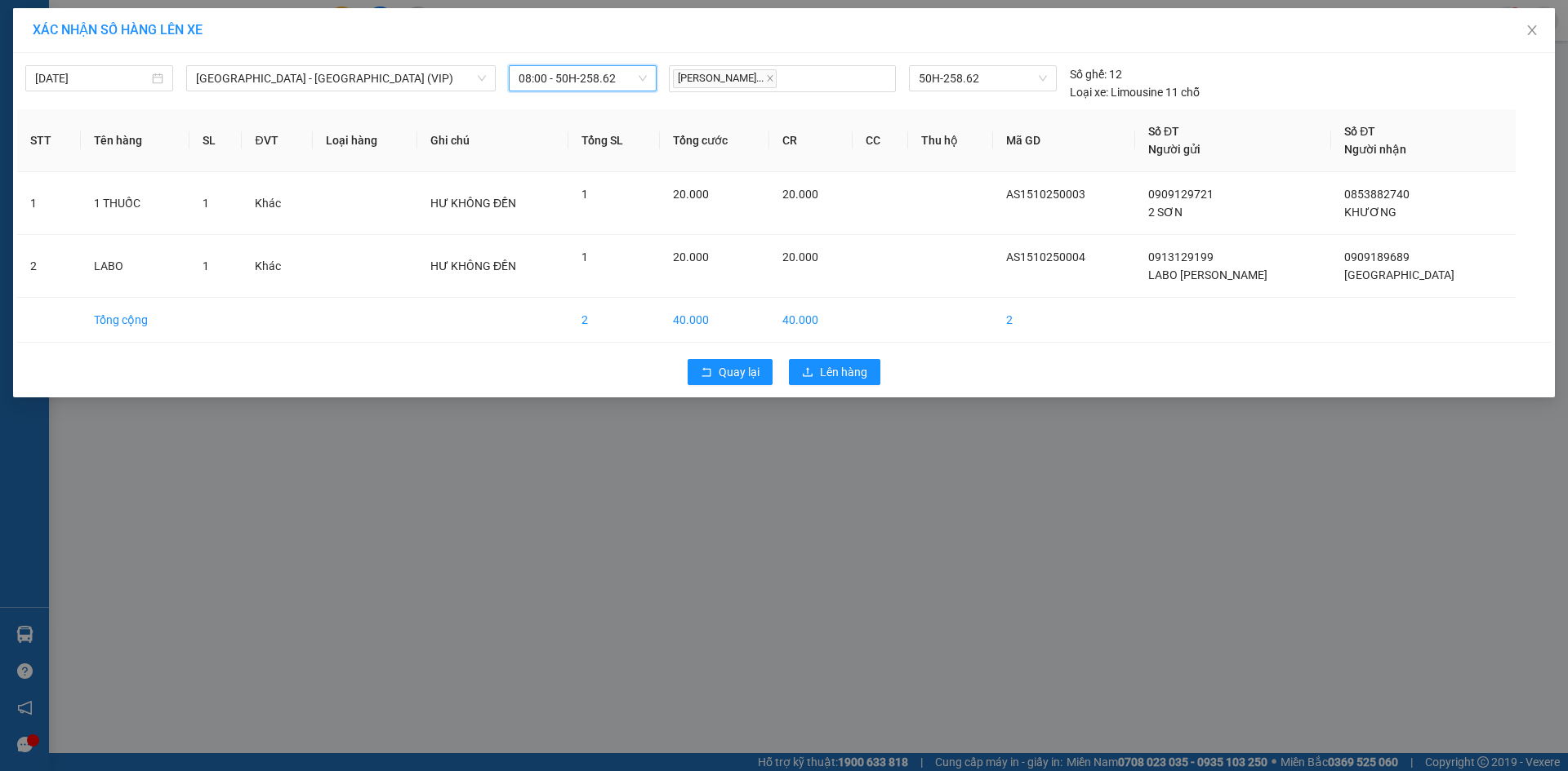
click at [644, 76] on span "08:00 - 50H-258.62" at bounding box center [583, 78] width 129 height 24
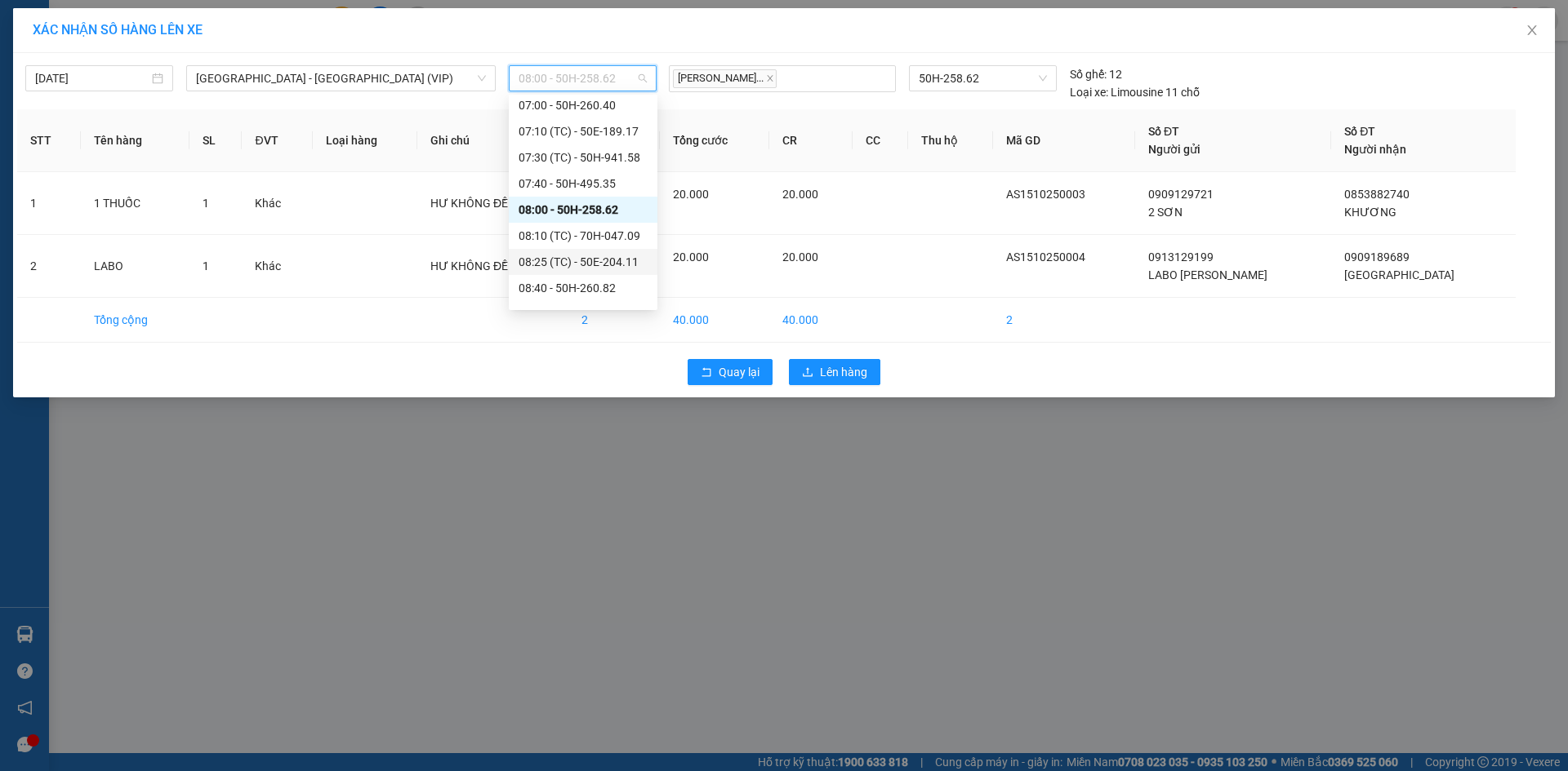
scroll to position [343, 0]
click at [620, 216] on div "08:00 - 50H-258.62" at bounding box center [583, 212] width 129 height 18
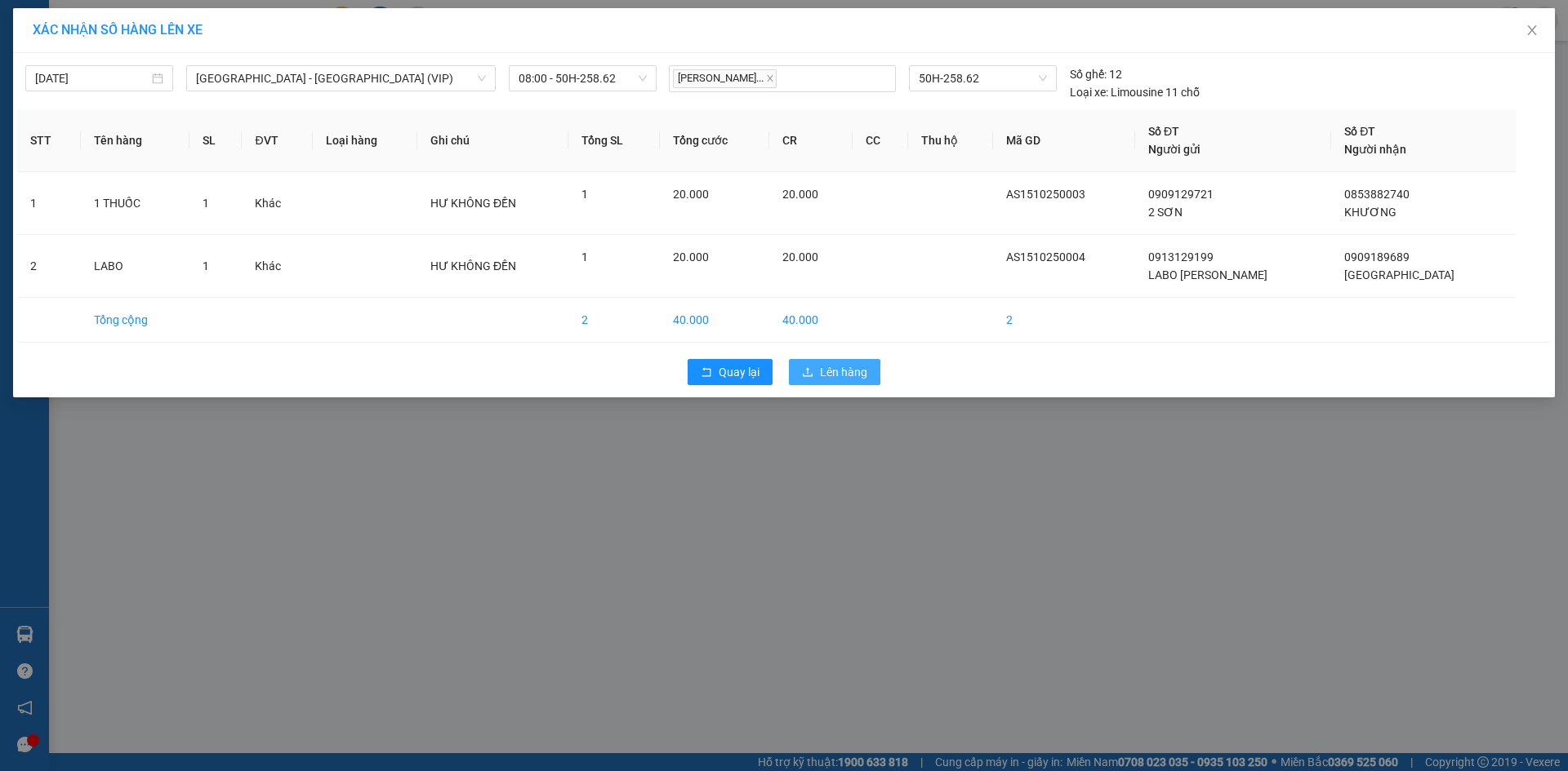
click at [826, 378] on span "Lên hàng" at bounding box center [843, 372] width 47 height 18
